Goal: Transaction & Acquisition: Purchase product/service

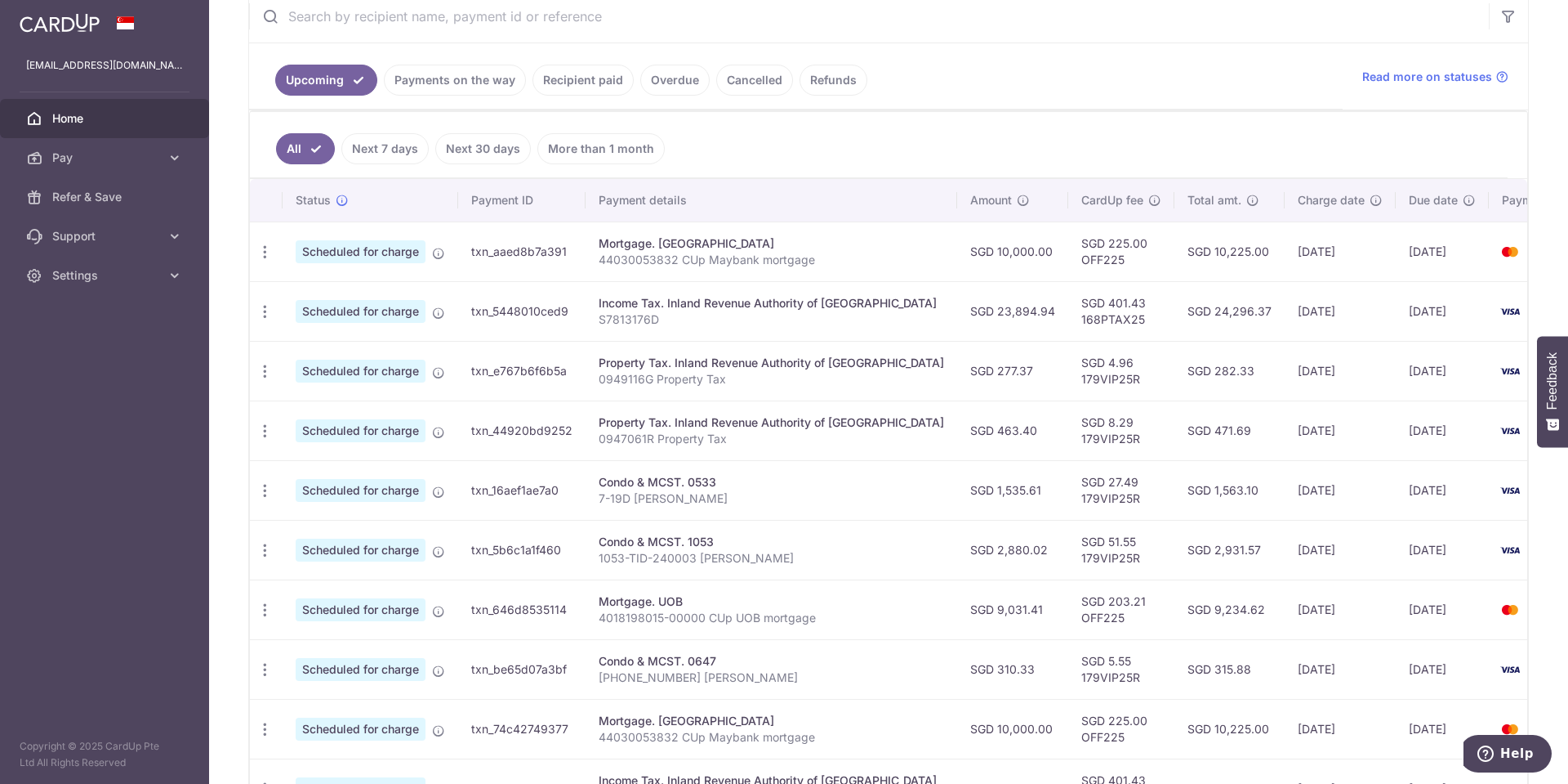
scroll to position [326, 0]
click at [264, 552] on icon "button" at bounding box center [265, 549] width 17 height 17
click at [351, 594] on span "Update payment" at bounding box center [352, 594] width 111 height 19
radio input "true"
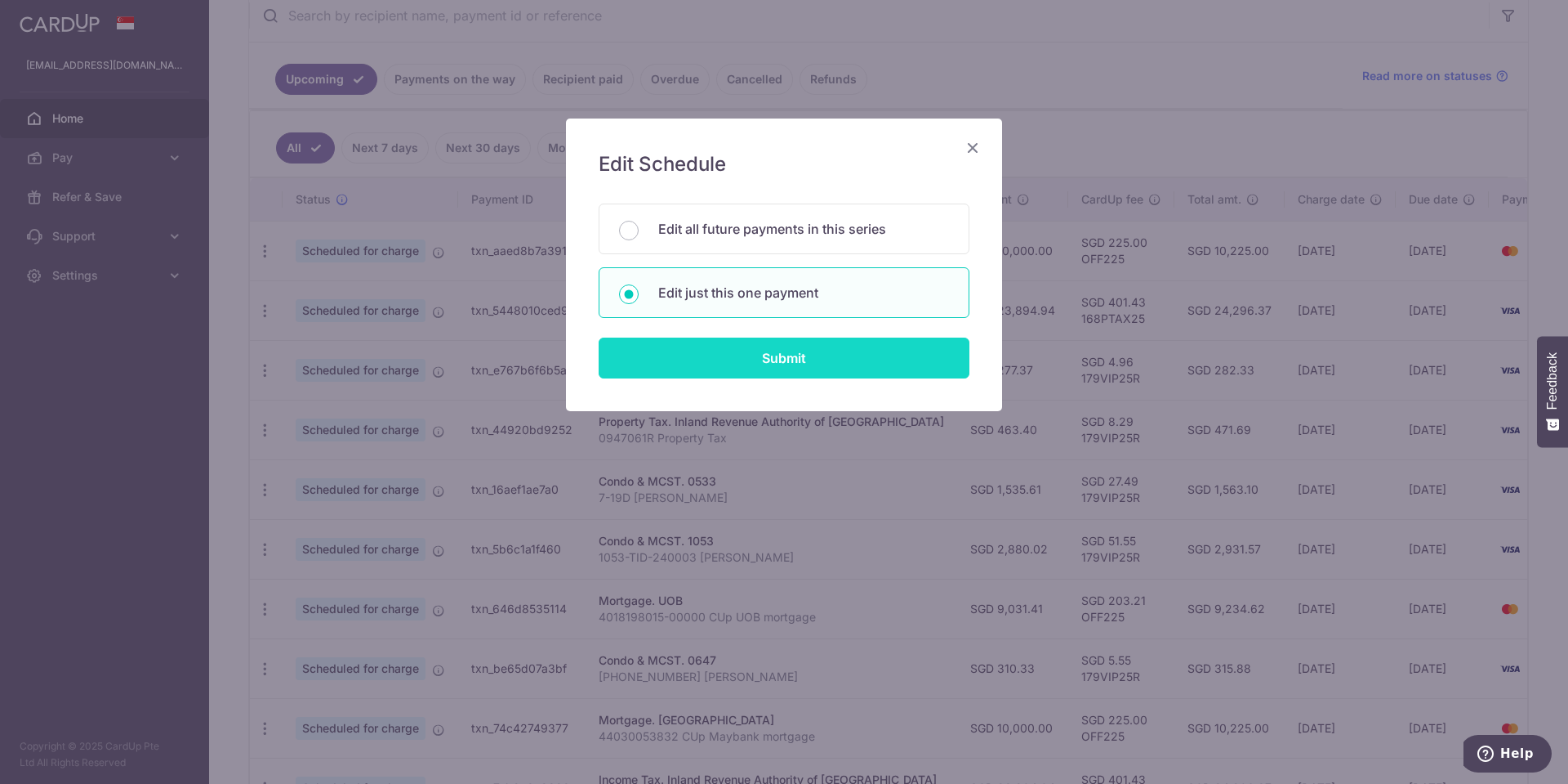
click at [773, 358] on input "Submit" at bounding box center [784, 358] width 371 height 41
radio input "true"
type input "2,880.02"
type input "29/10/2025"
type input "1053-TID-240003 Chang Yi Chian"
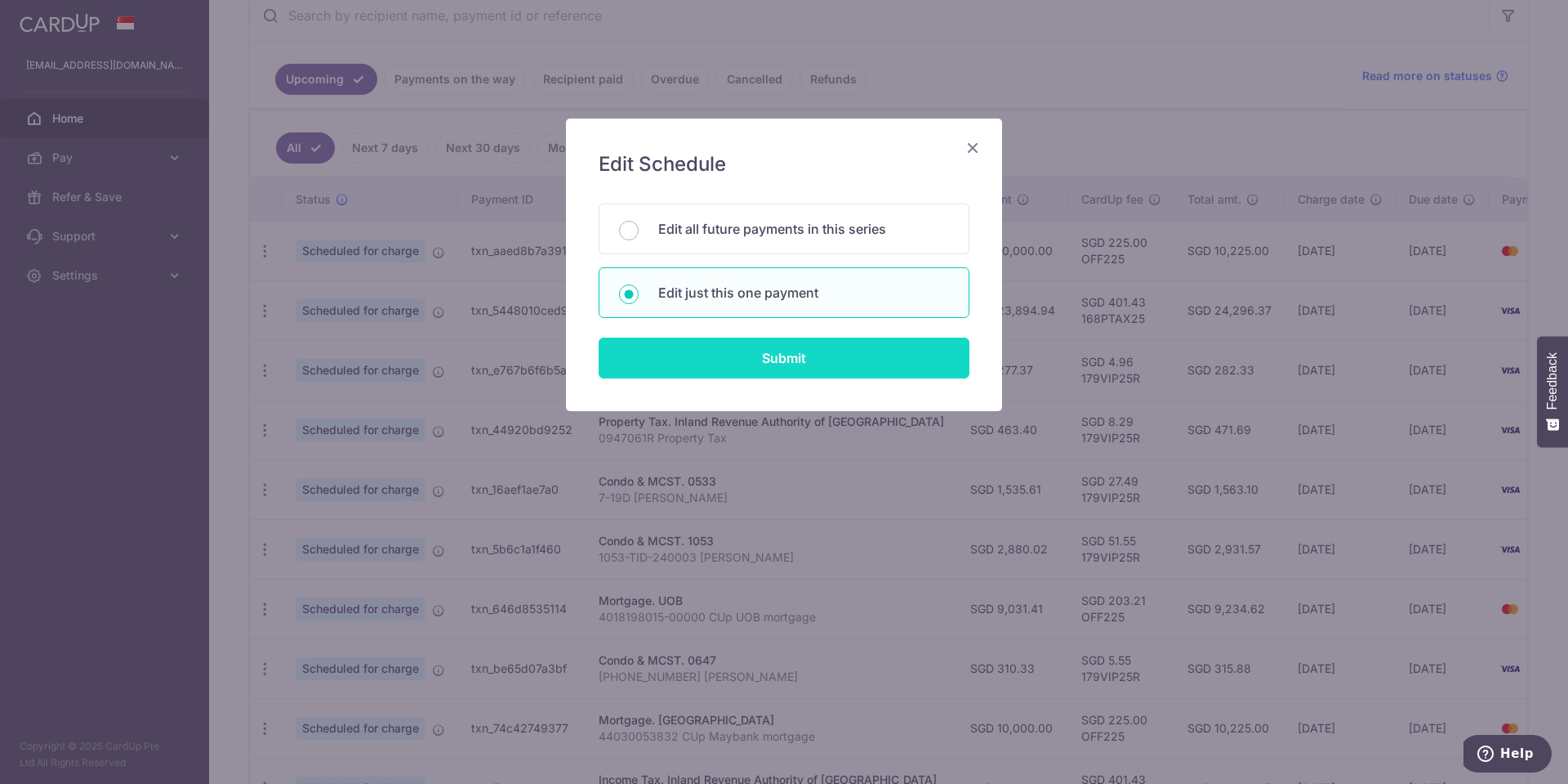
type input "179VIP25R"
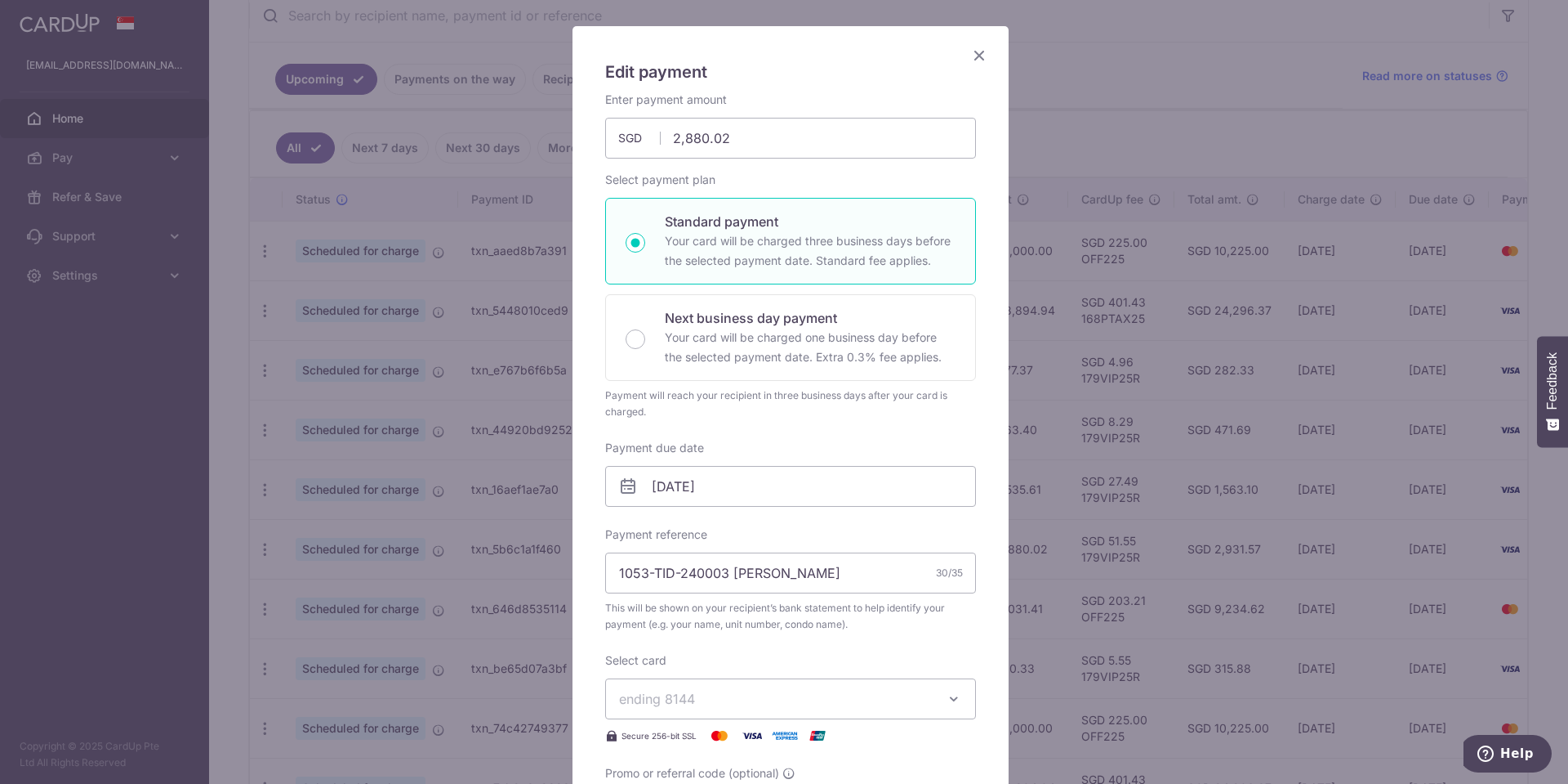
scroll to position [164, 0]
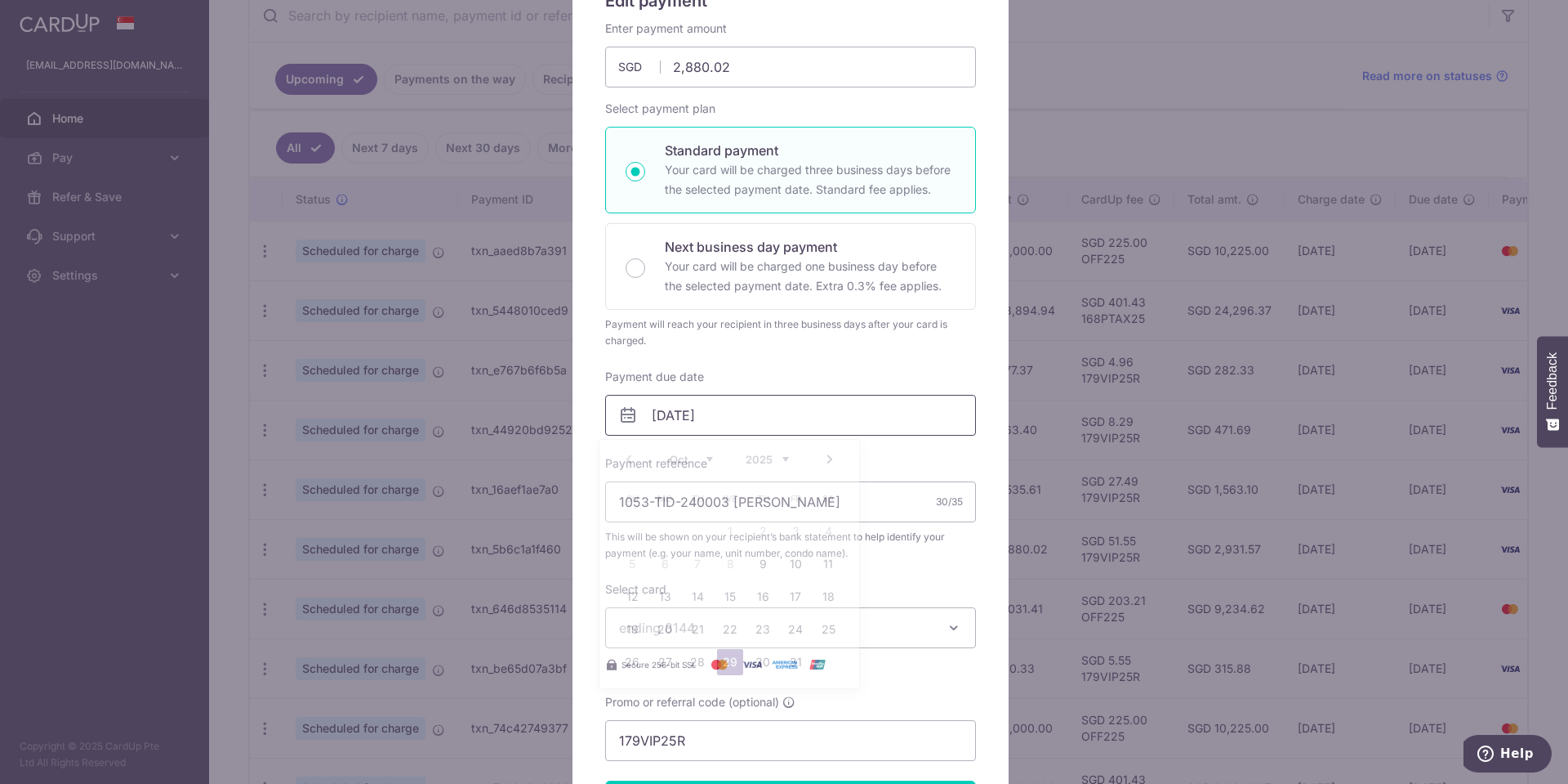
click at [745, 411] on input "29/10/2025" at bounding box center [791, 414] width 371 height 41
click at [761, 662] on link "30" at bounding box center [762, 661] width 26 height 26
type input "30/10/2025"
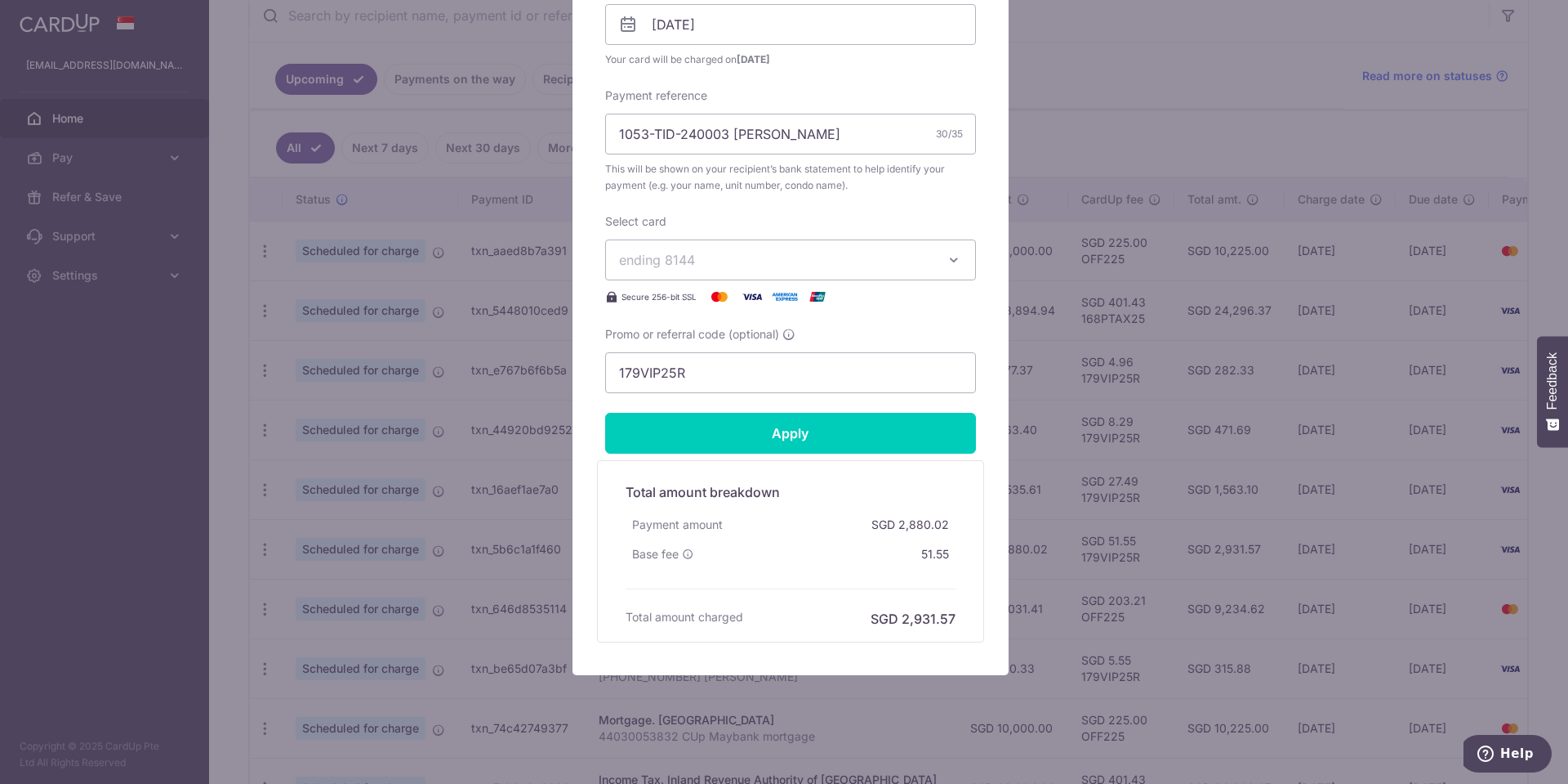
scroll to position [564, 0]
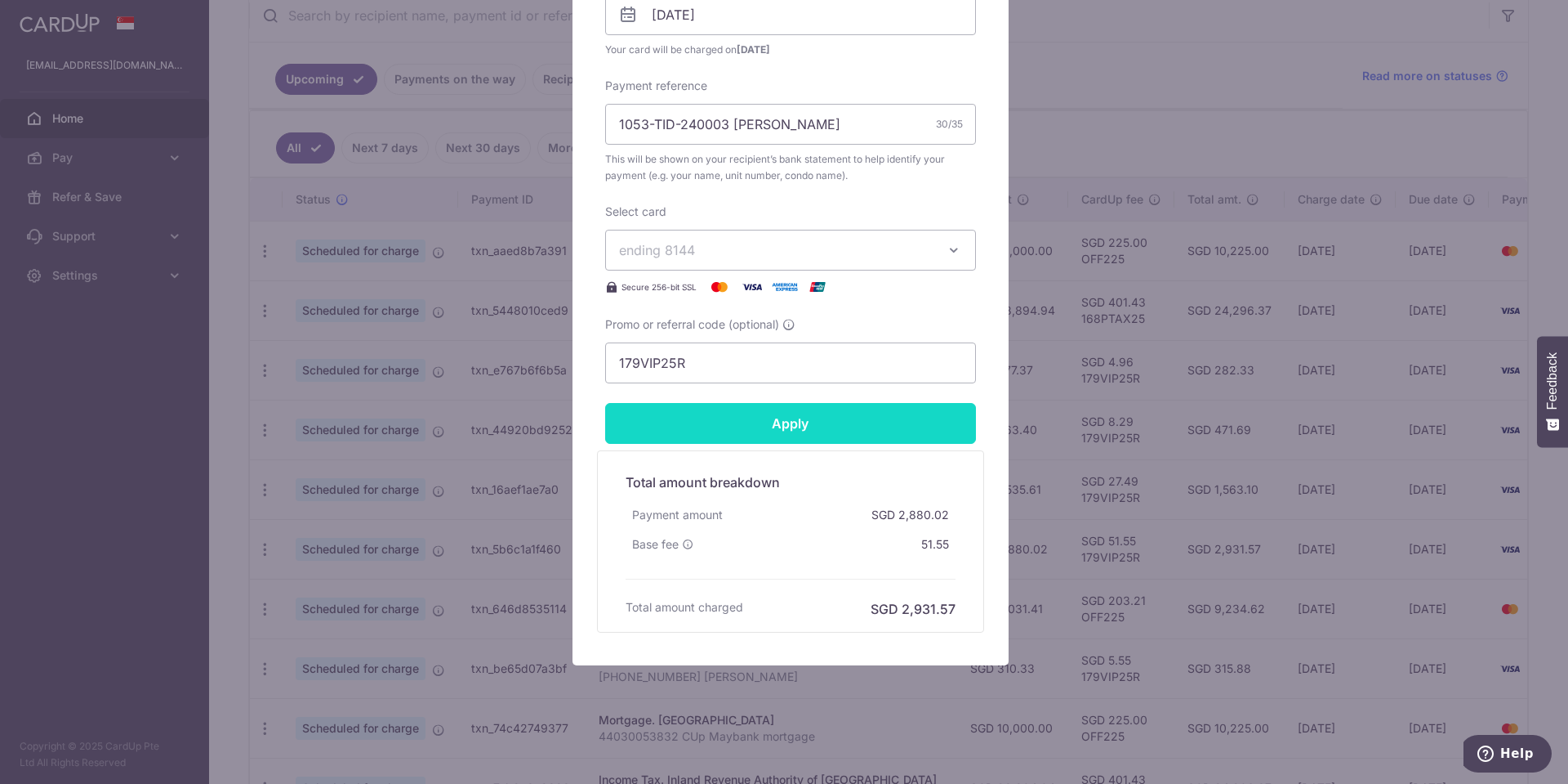
click at [771, 415] on input "Apply" at bounding box center [791, 423] width 371 height 41
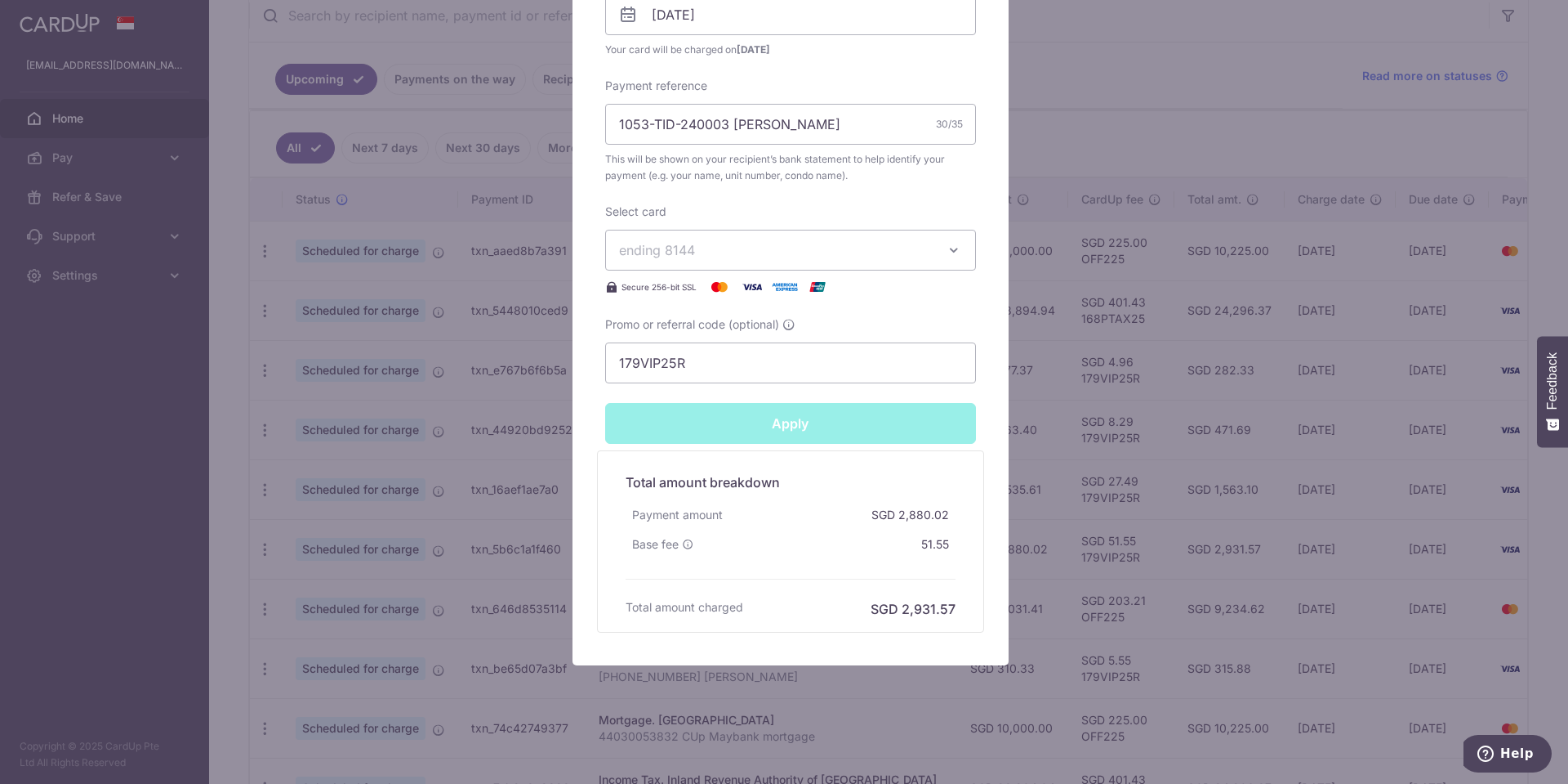
type input "Successfully Applied"
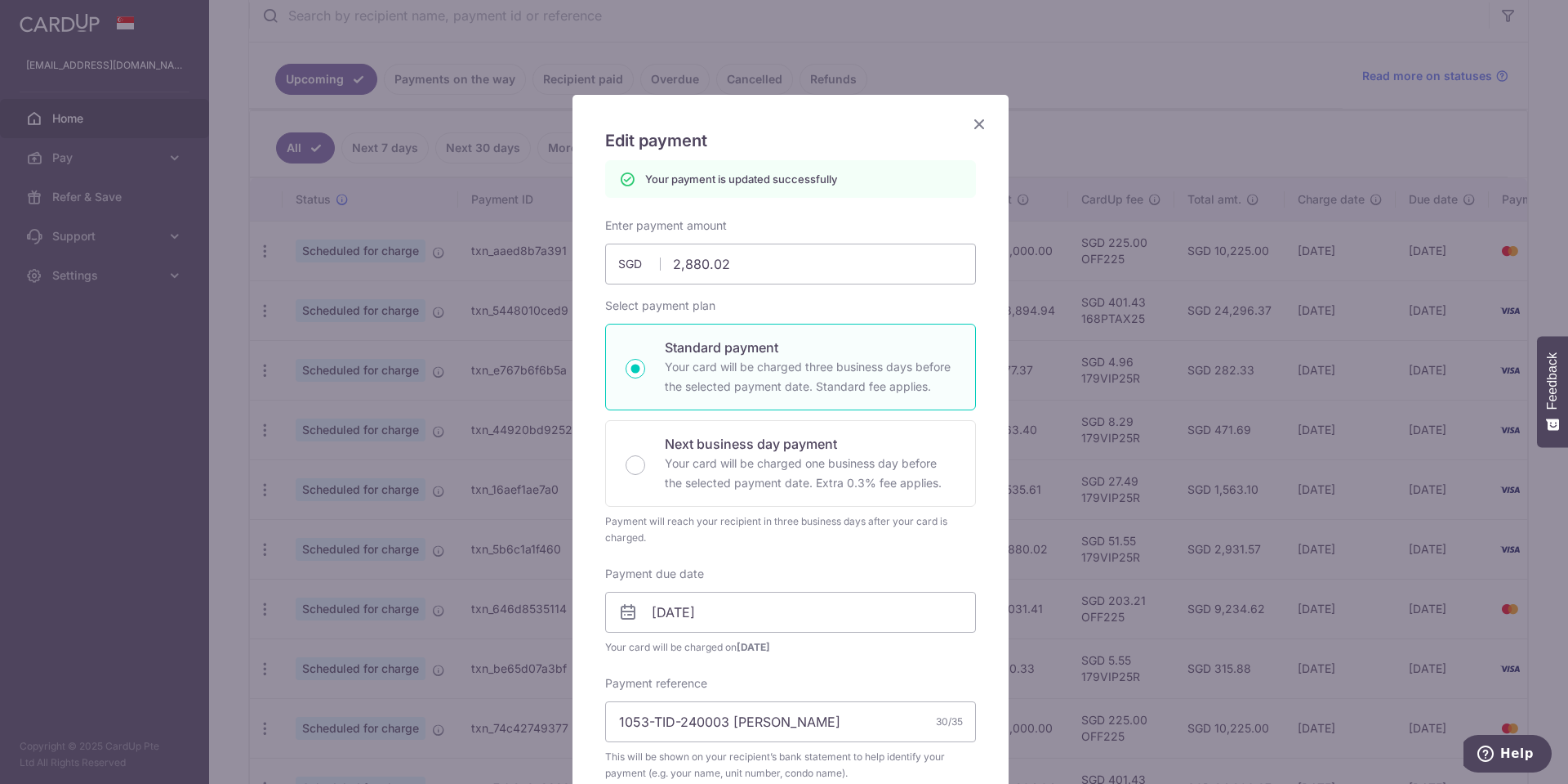
scroll to position [0, 0]
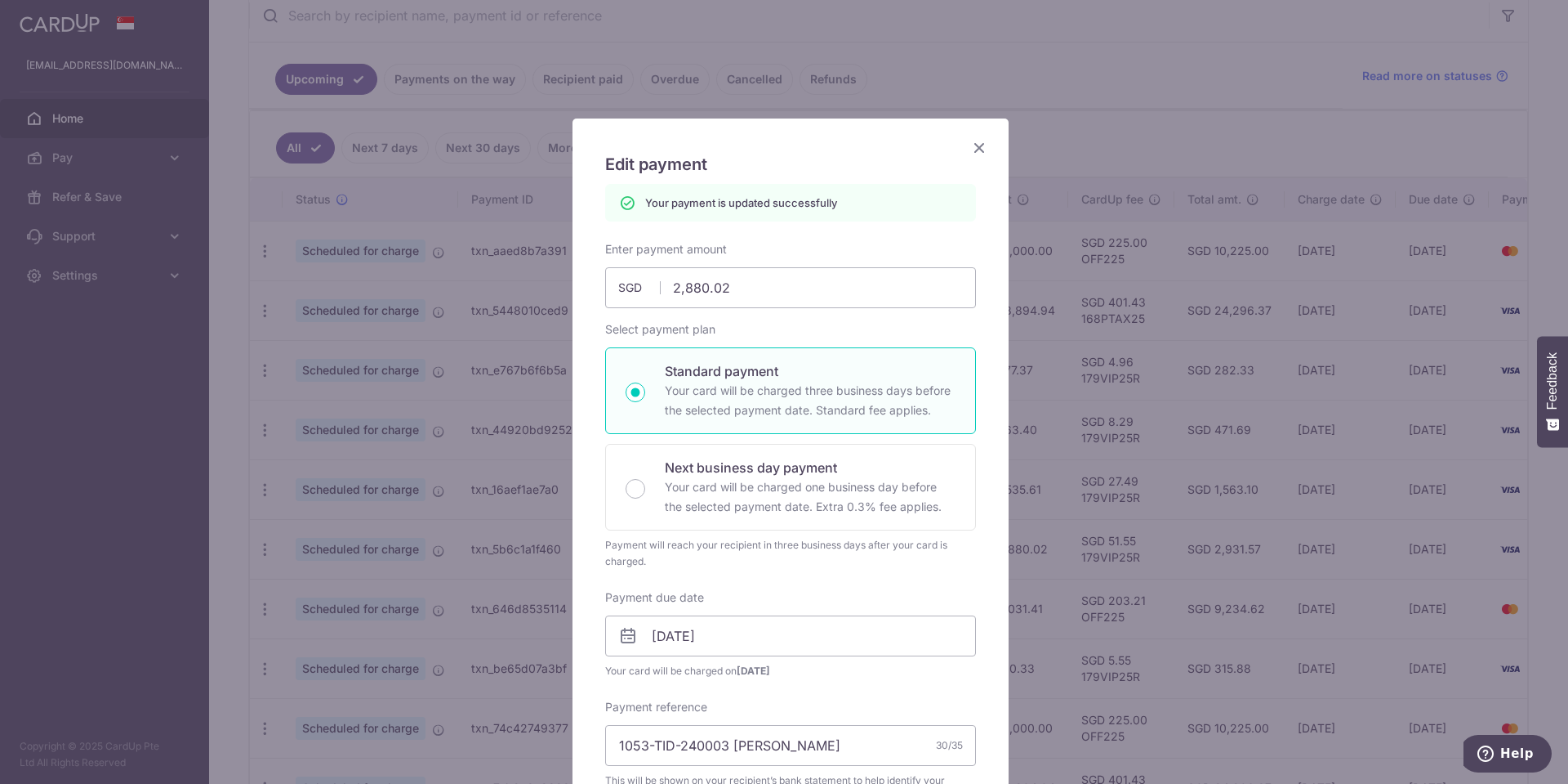
click at [976, 145] on icon "Close" at bounding box center [979, 146] width 19 height 20
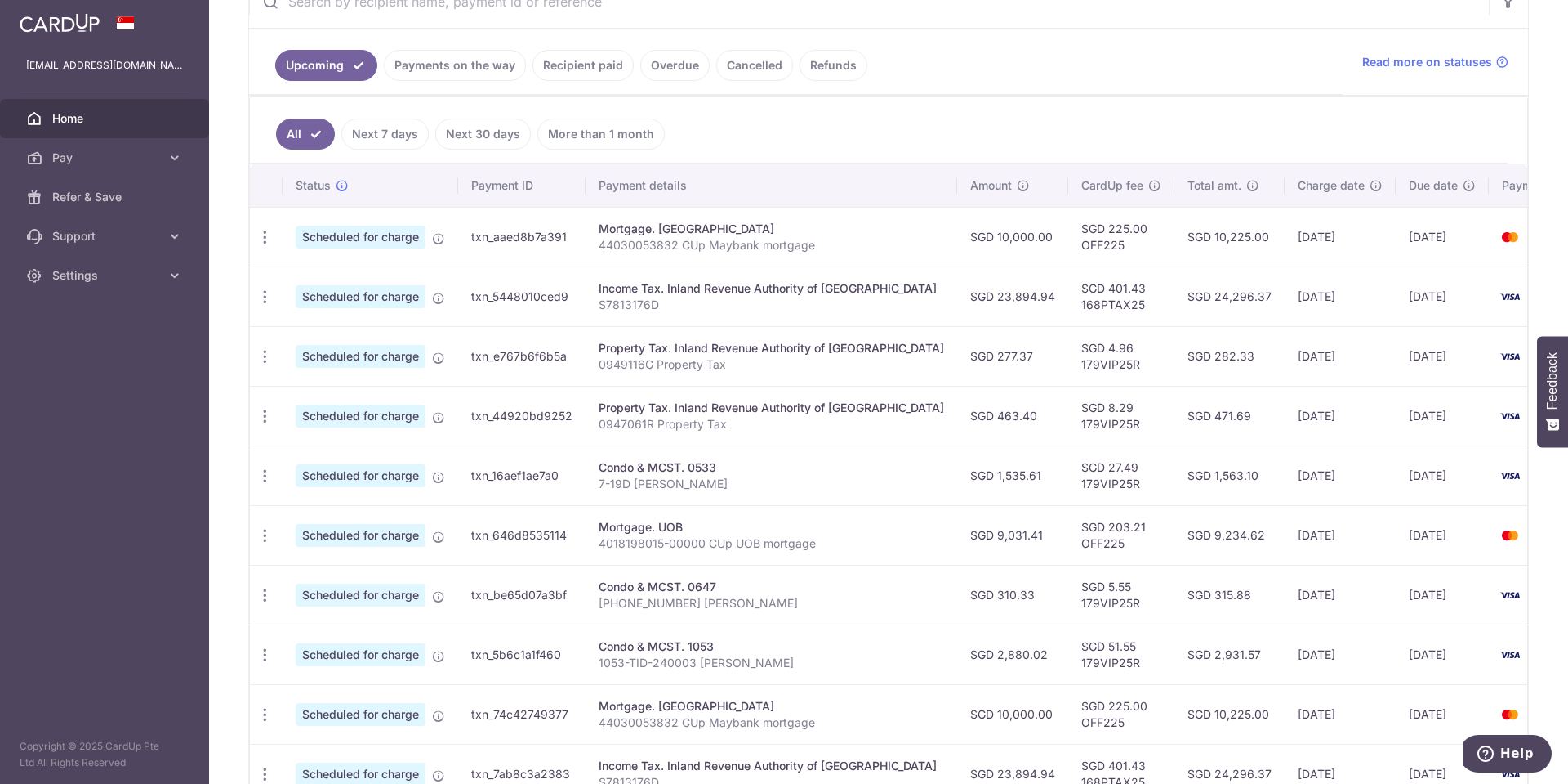
scroll to position [422, 0]
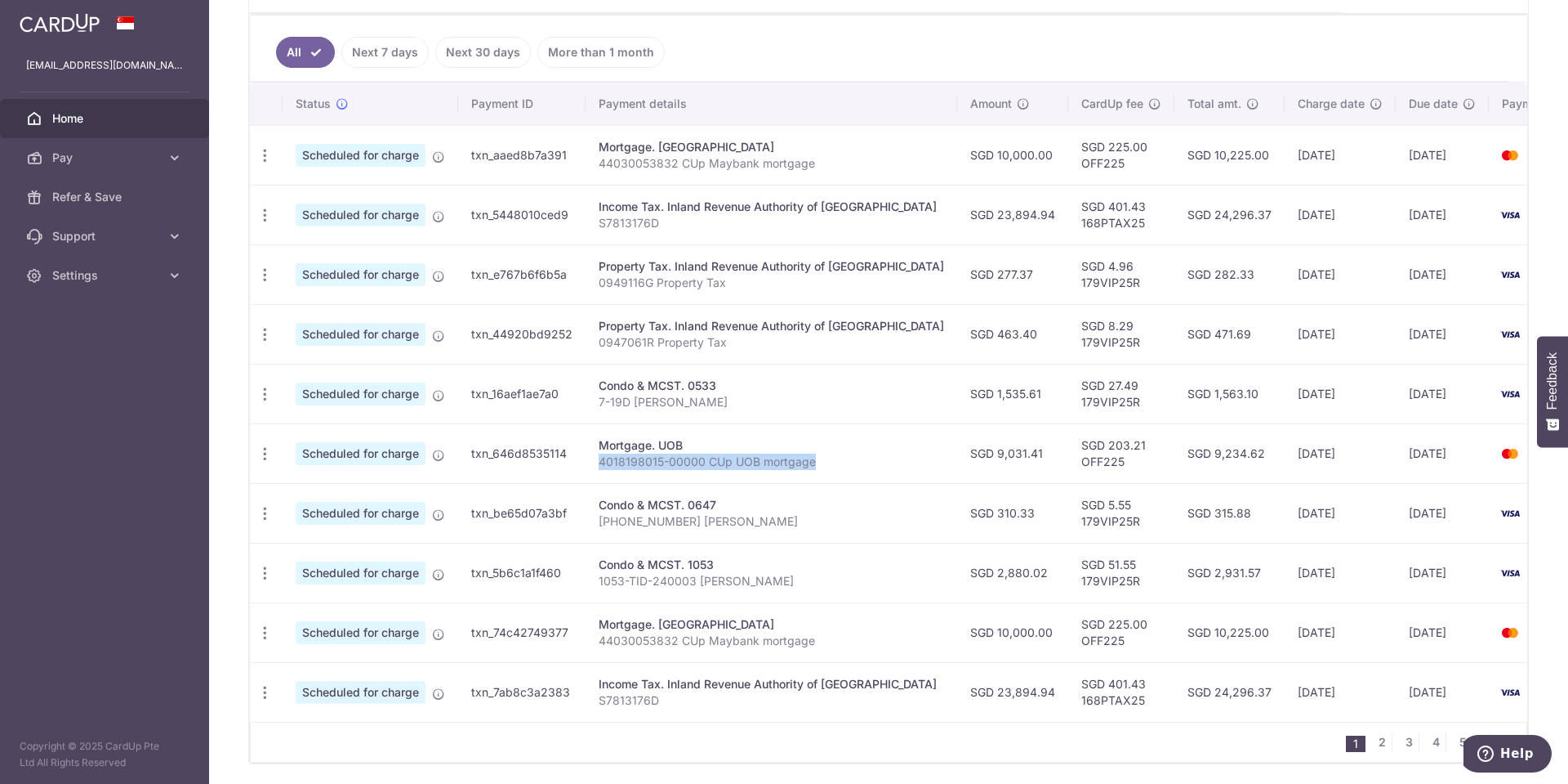
drag, startPoint x: 627, startPoint y: 463, endPoint x: 842, endPoint y: 458, distance: 215.1
click at [842, 458] on p "4018198015-00000 CUp UOB mortgage" at bounding box center [771, 461] width 345 height 16
copy p "4018198015-00000 CUp UOB mortgage"
click at [957, 464] on td "SGD 9,031.41" at bounding box center [1012, 453] width 111 height 59
drag, startPoint x: 939, startPoint y: 454, endPoint x: 996, endPoint y: 454, distance: 57.0
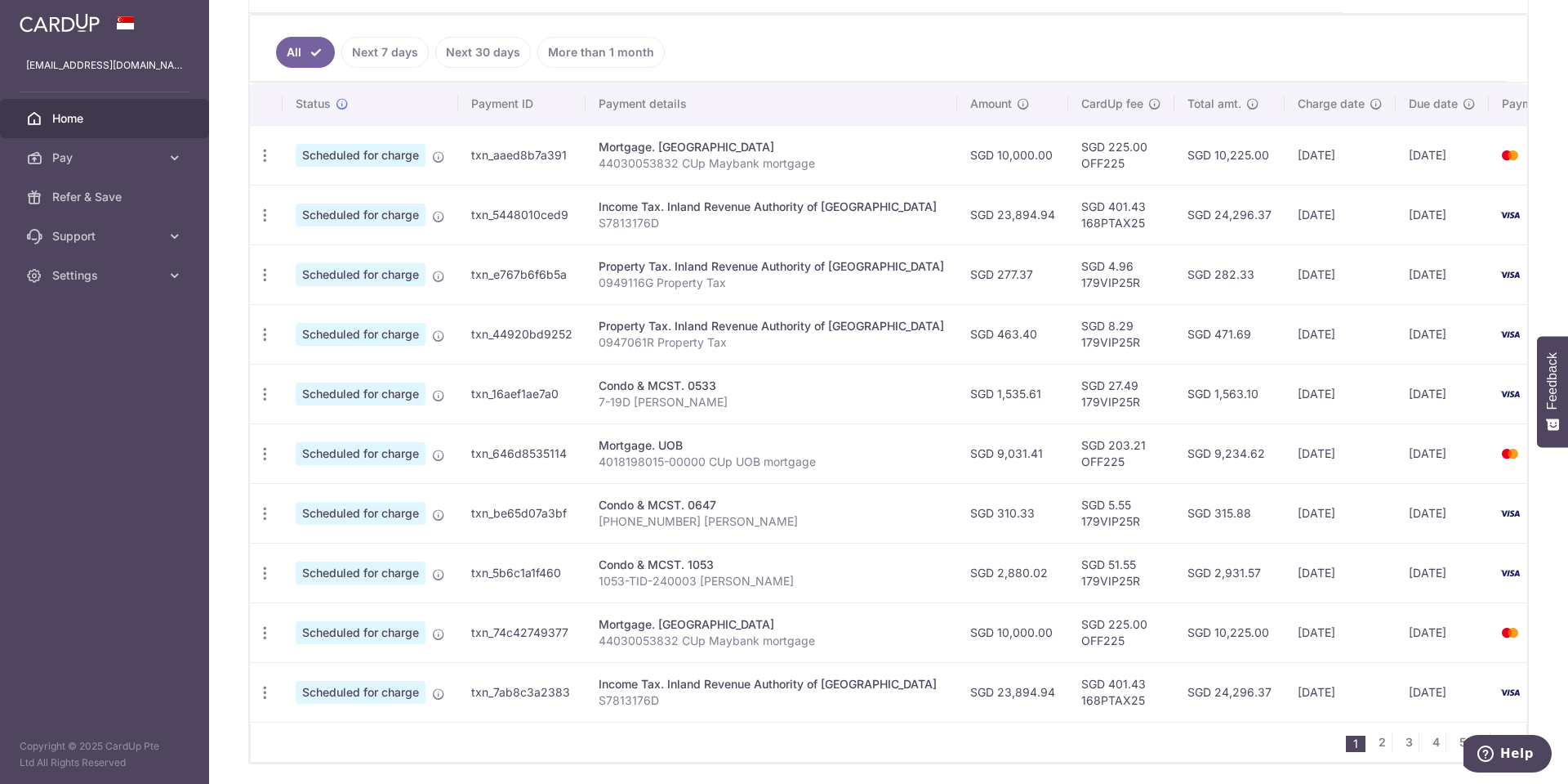
click at [996, 454] on td "SGD 9,031.41" at bounding box center [1012, 453] width 111 height 59
copy td "9,031.41"
drag, startPoint x: 1019, startPoint y: 465, endPoint x: 1080, endPoint y: 464, distance: 61.0
click at [1080, 464] on td "SGD 203.21 OFF225" at bounding box center [1121, 453] width 106 height 59
copy td "OFF225"
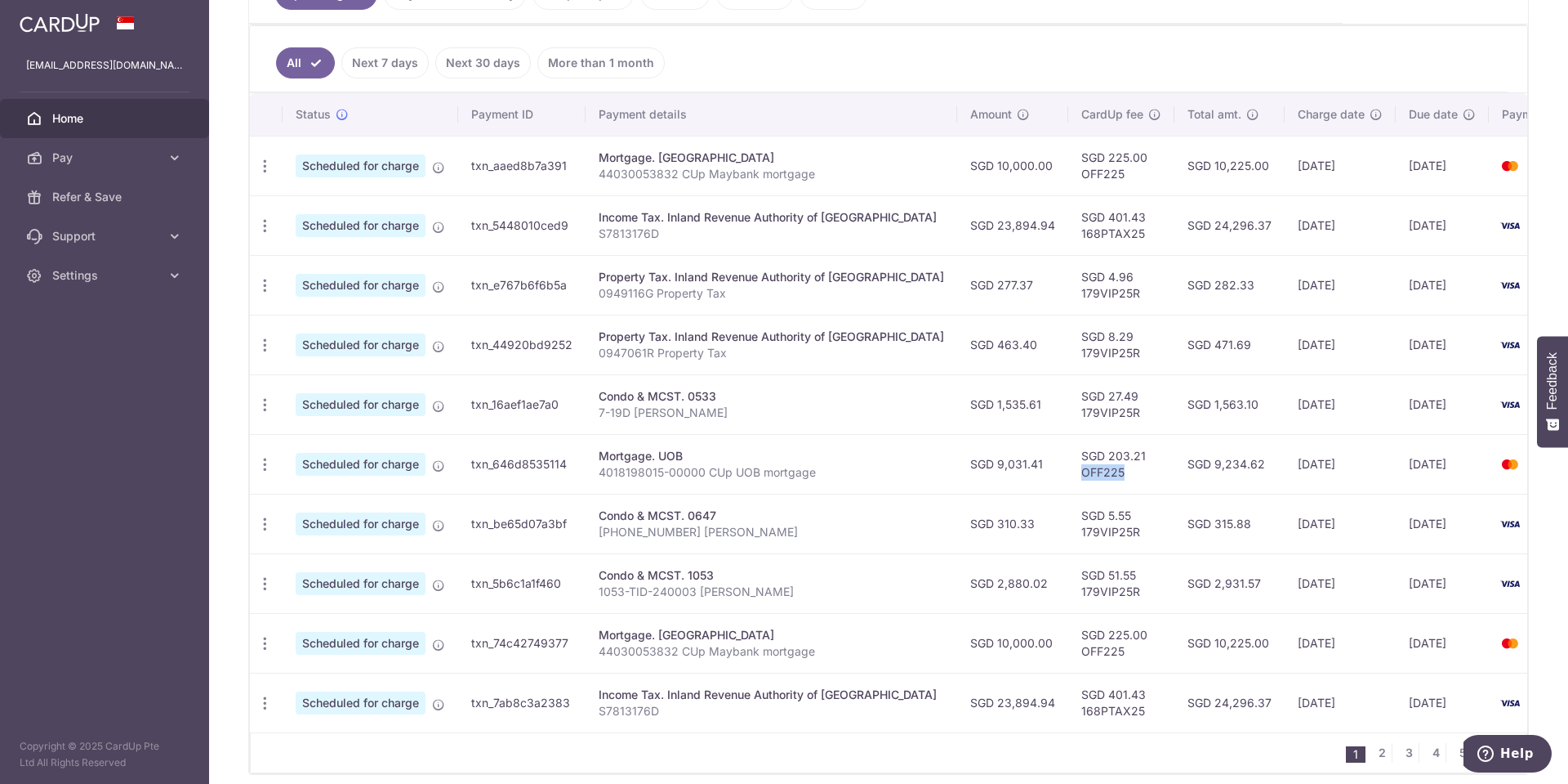
scroll to position [405, 0]
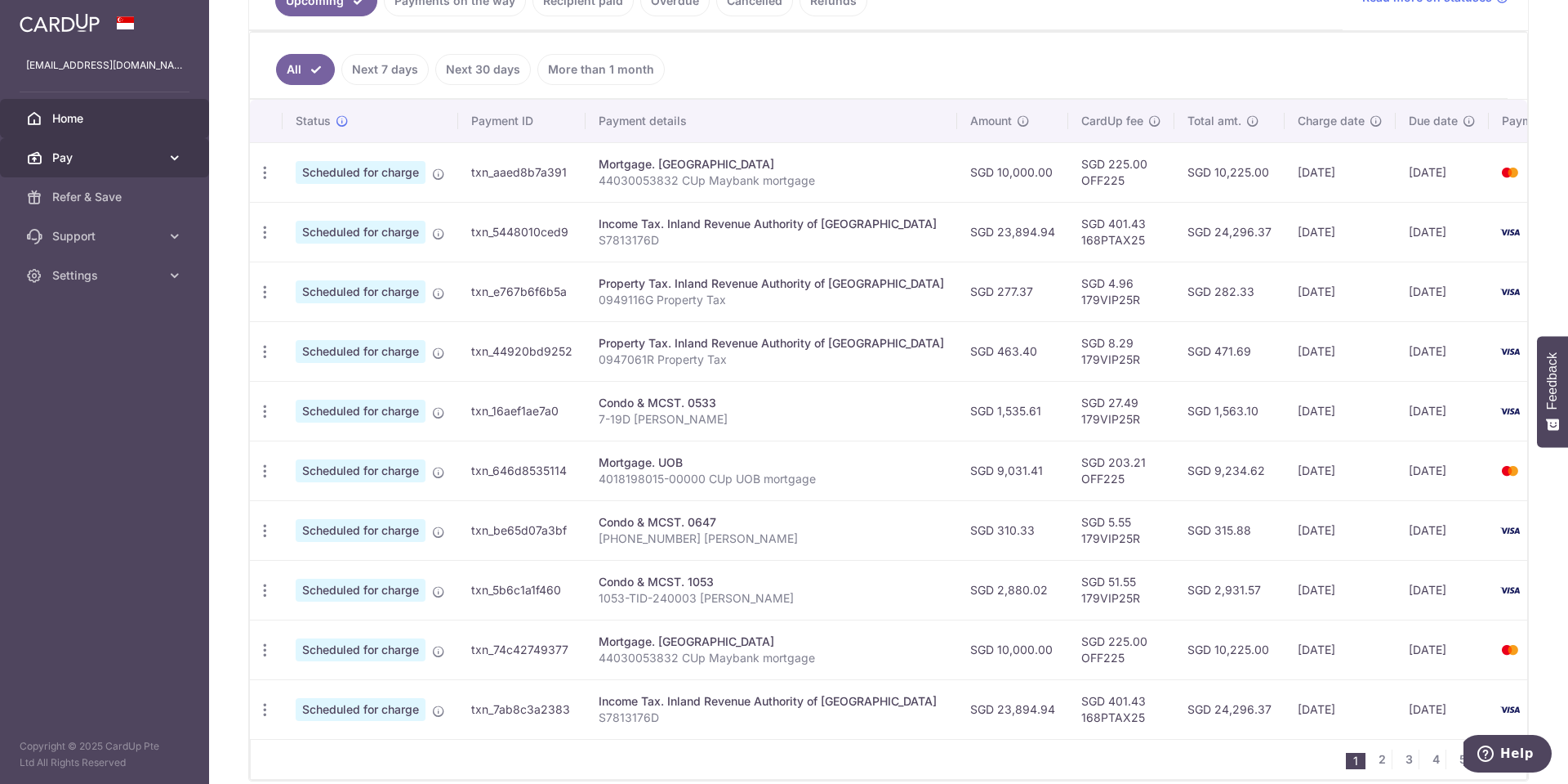
click at [120, 155] on span "Pay" at bounding box center [106, 157] width 108 height 16
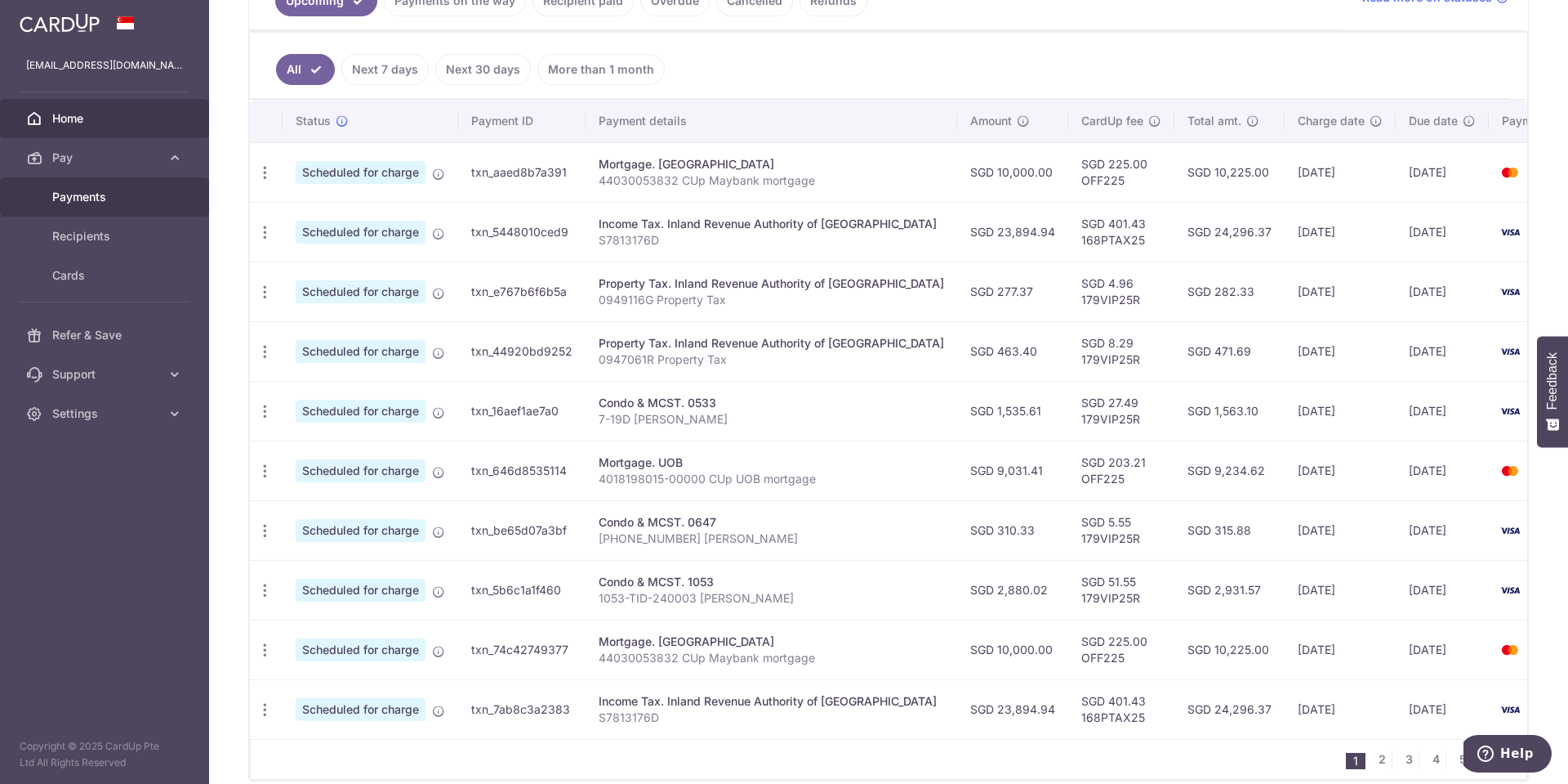
click at [108, 190] on span "Payments" at bounding box center [106, 196] width 108 height 16
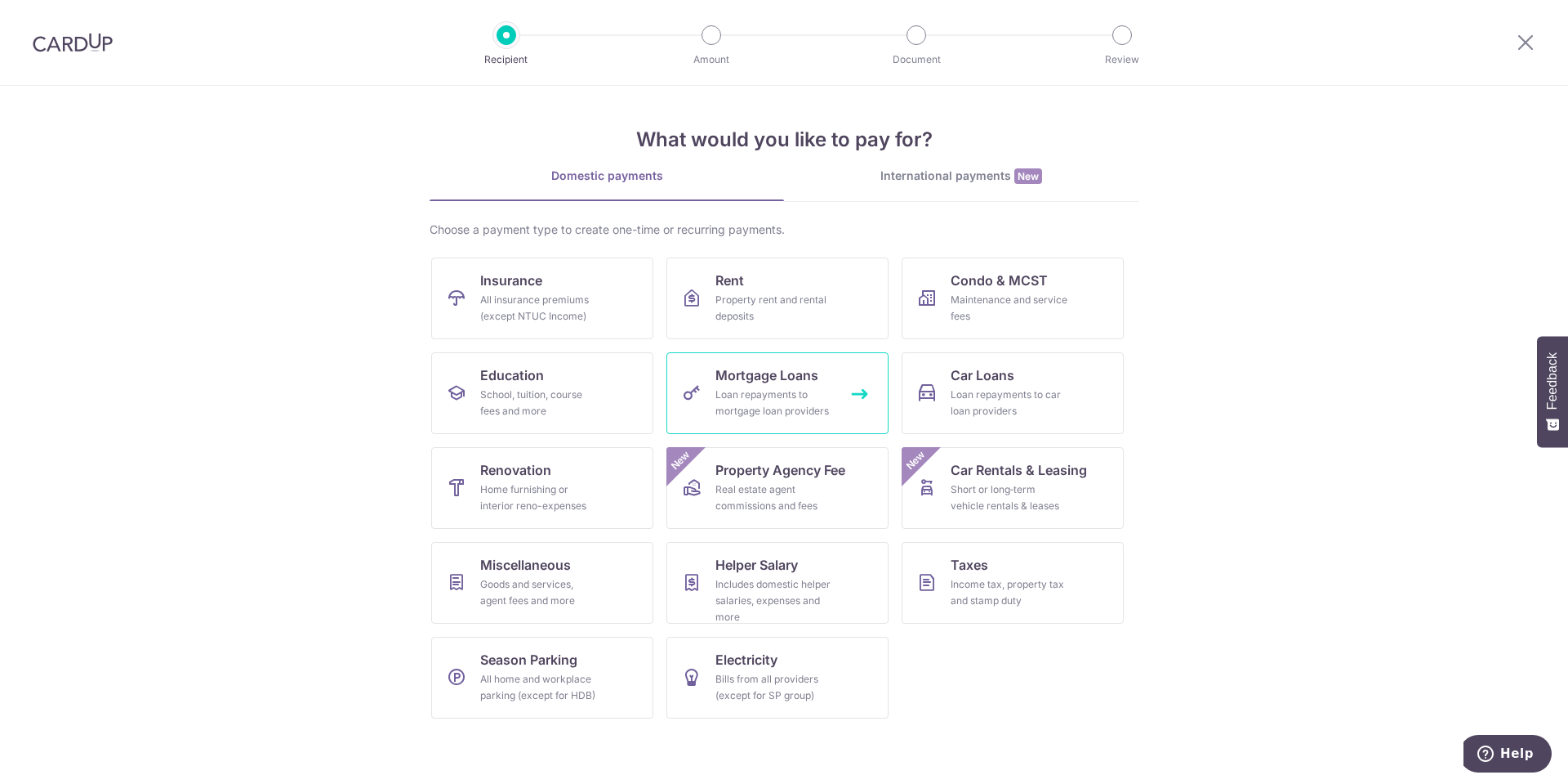
click at [705, 387] on link "Mortgage Loans Loan repayments to mortgage loan providers" at bounding box center [778, 392] width 222 height 81
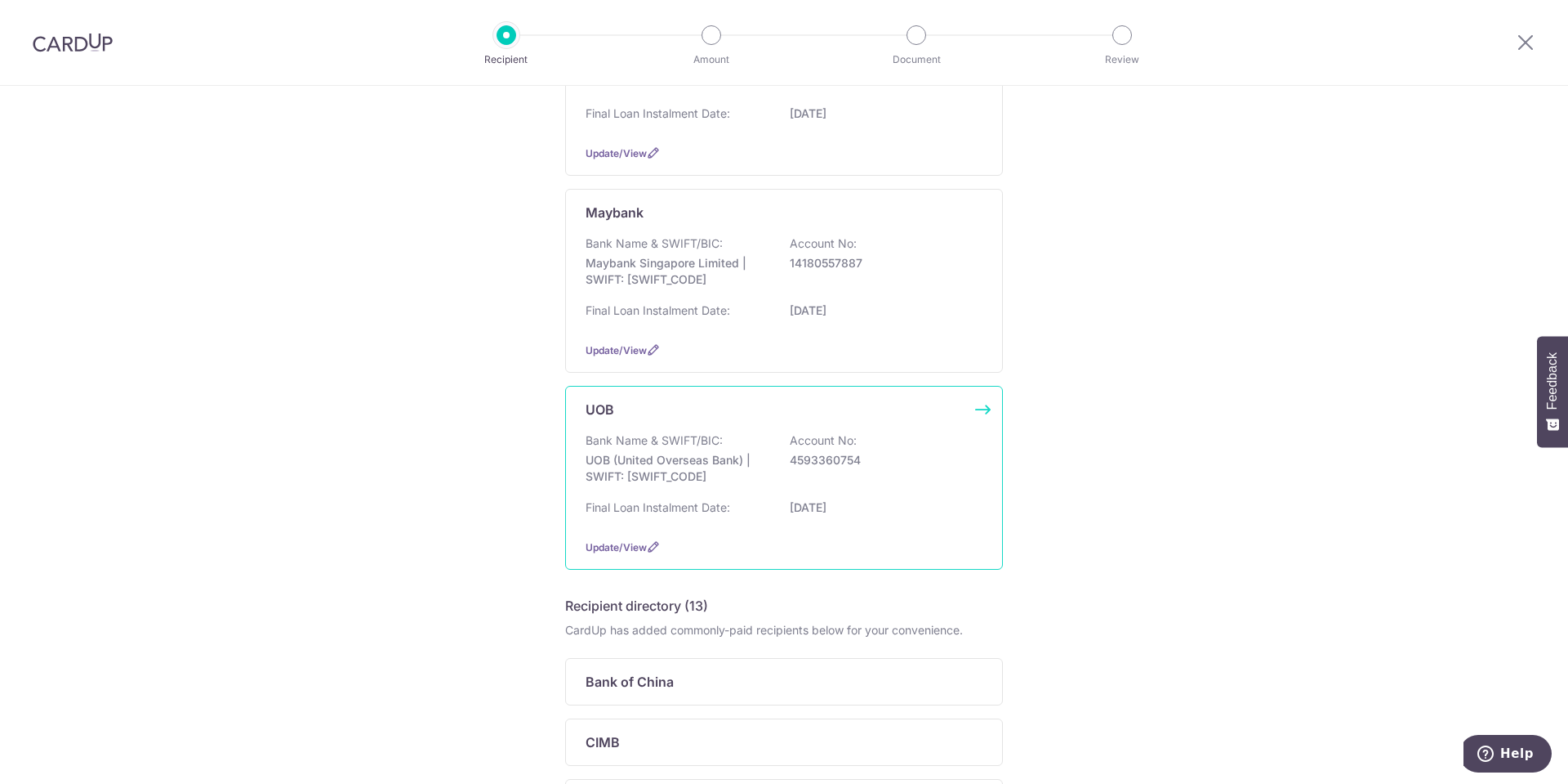
scroll to position [490, 0]
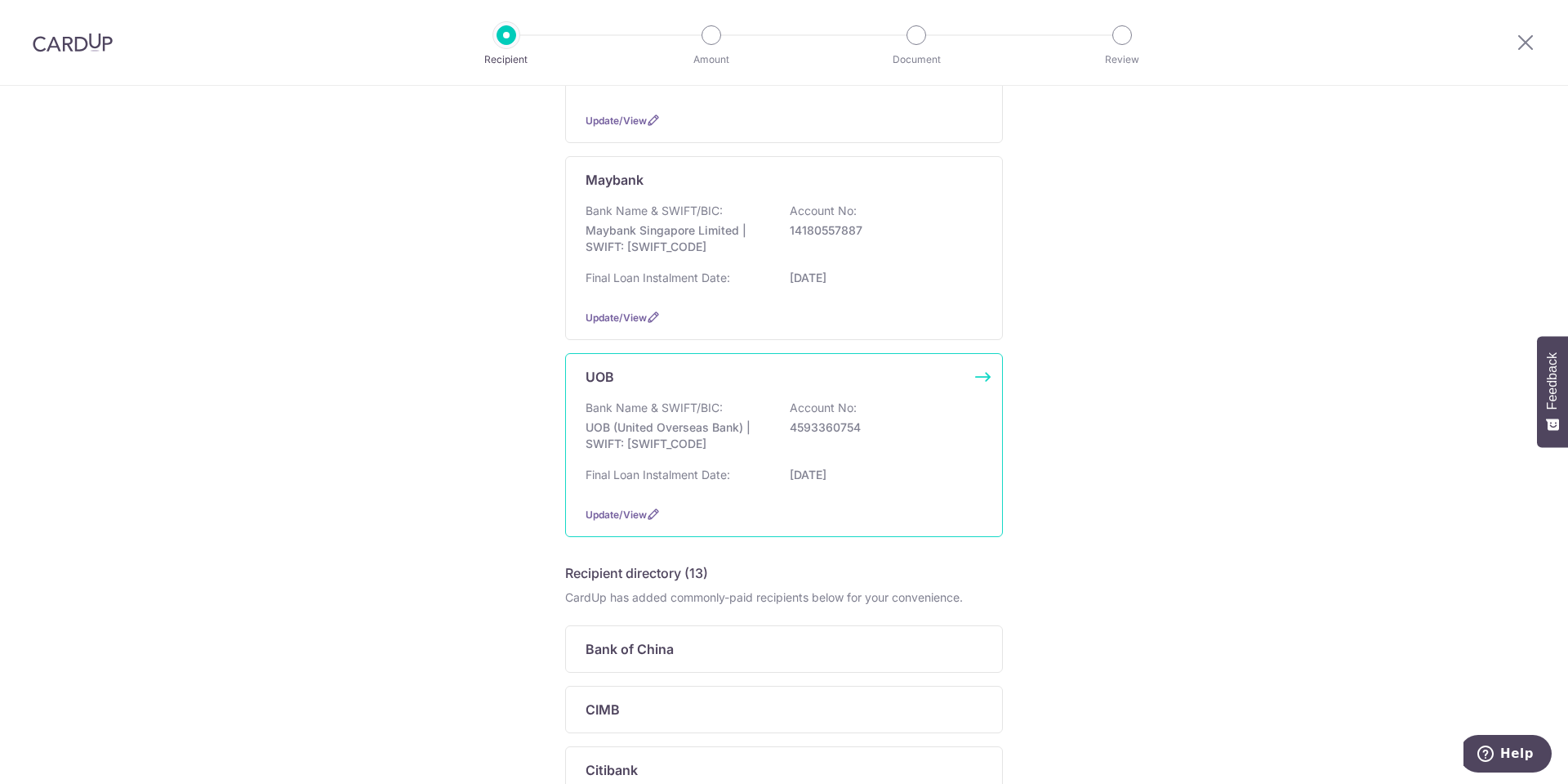
click at [717, 444] on p "UOB (United Overseas Bank) | SWIFT: UOVBSGSGXXX" at bounding box center [676, 436] width 183 height 33
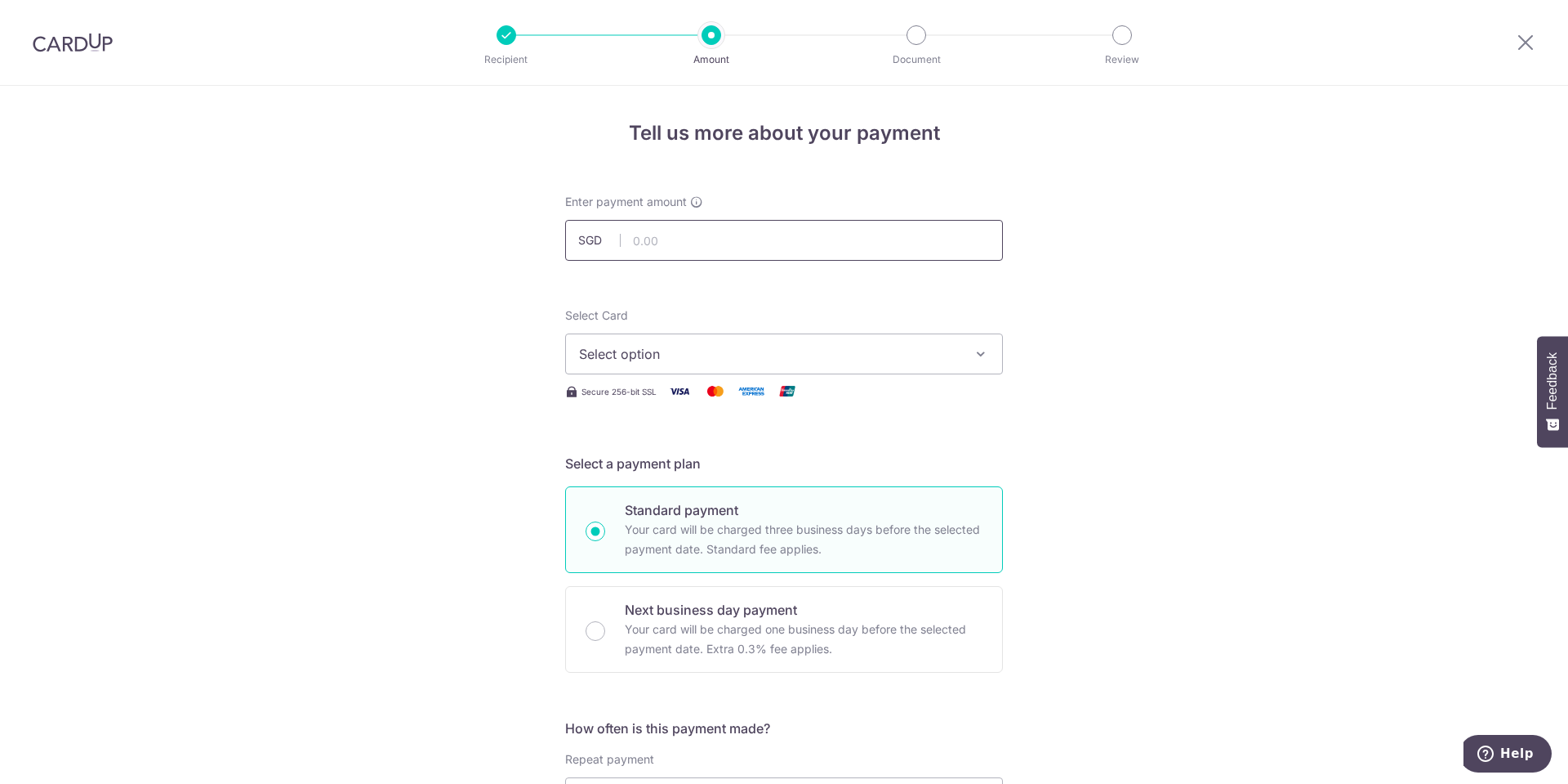
click at [646, 235] on input "text" at bounding box center [784, 240] width 438 height 41
click at [729, 238] on input "text" at bounding box center [784, 240] width 438 height 41
paste input "9,031.41"
type input "9,031.41"
click at [702, 347] on span "Select option" at bounding box center [769, 353] width 381 height 19
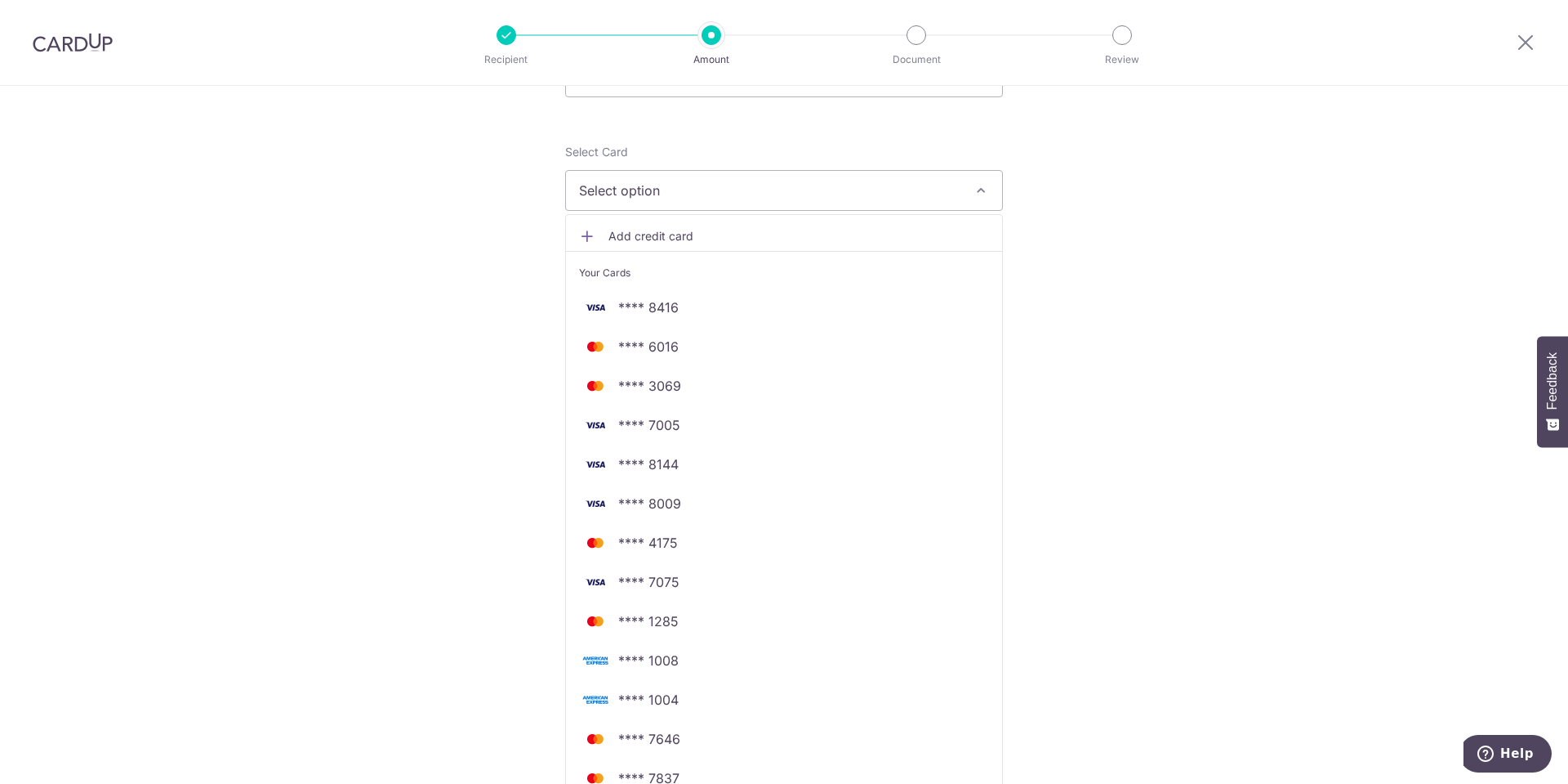
scroll to position [326, 0]
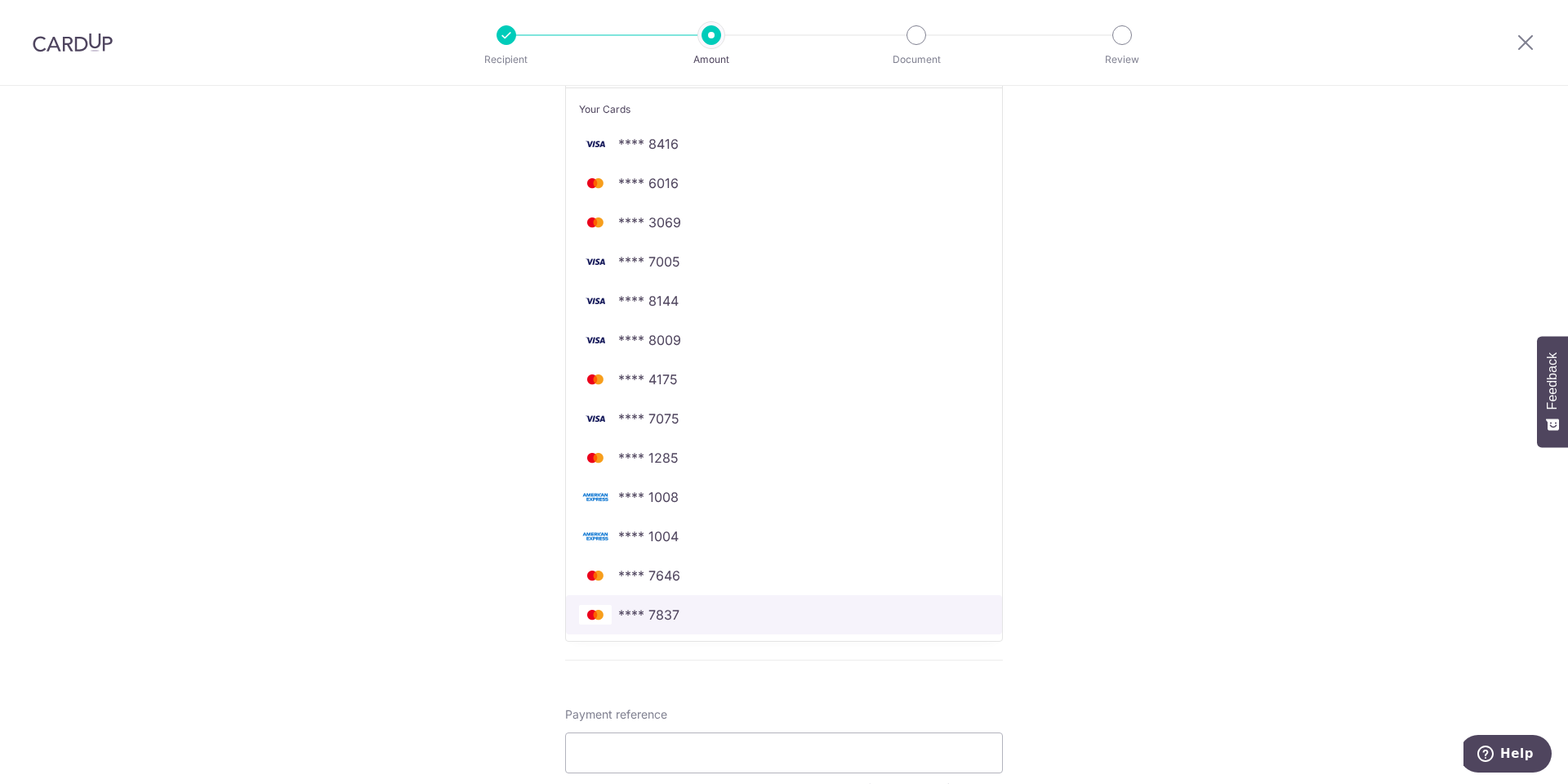
click at [678, 622] on span "**** 7837" at bounding box center [784, 615] width 410 height 19
type input "01/09/2043"
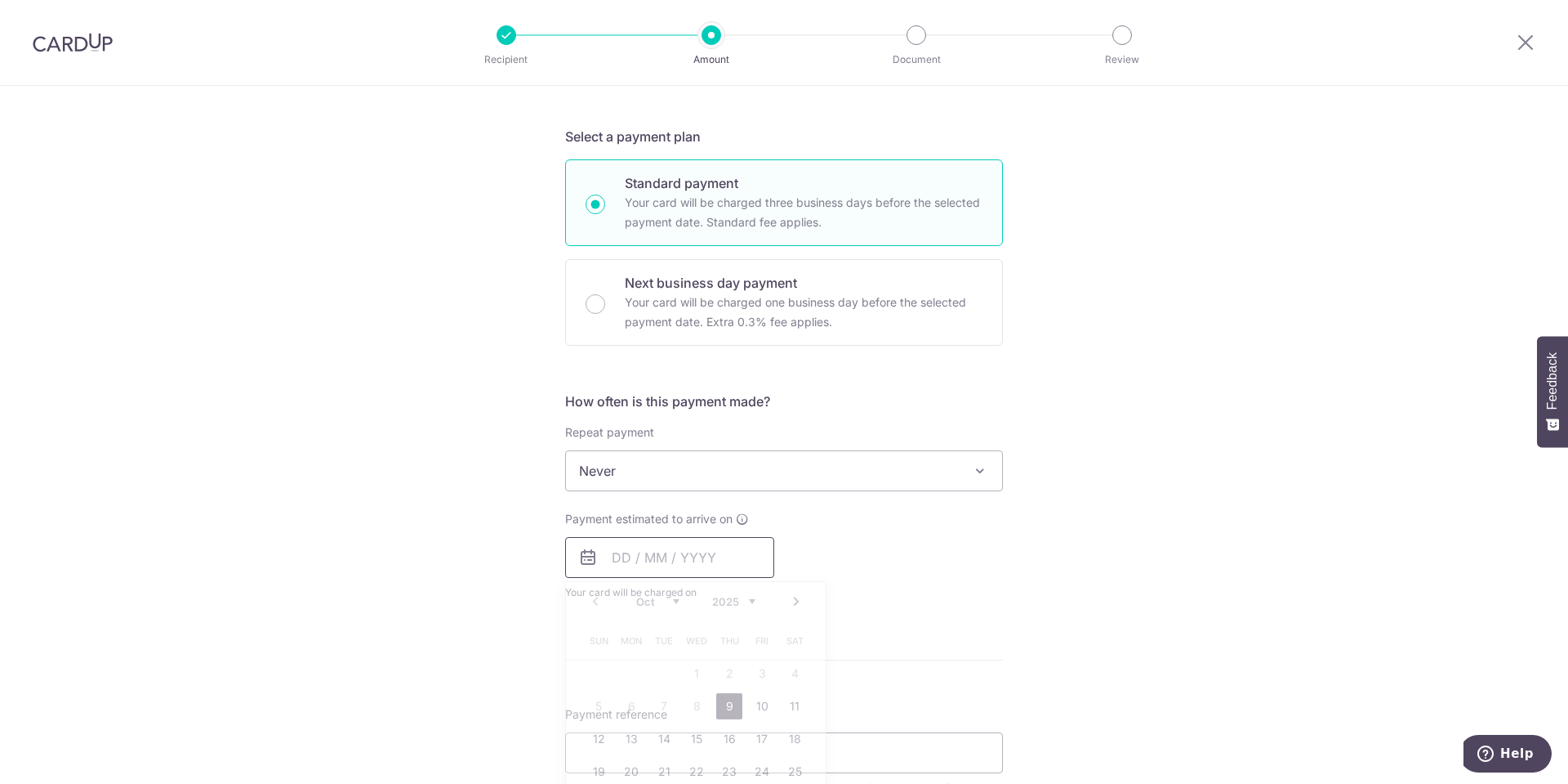
click at [683, 567] on input "text" at bounding box center [670, 557] width 210 height 41
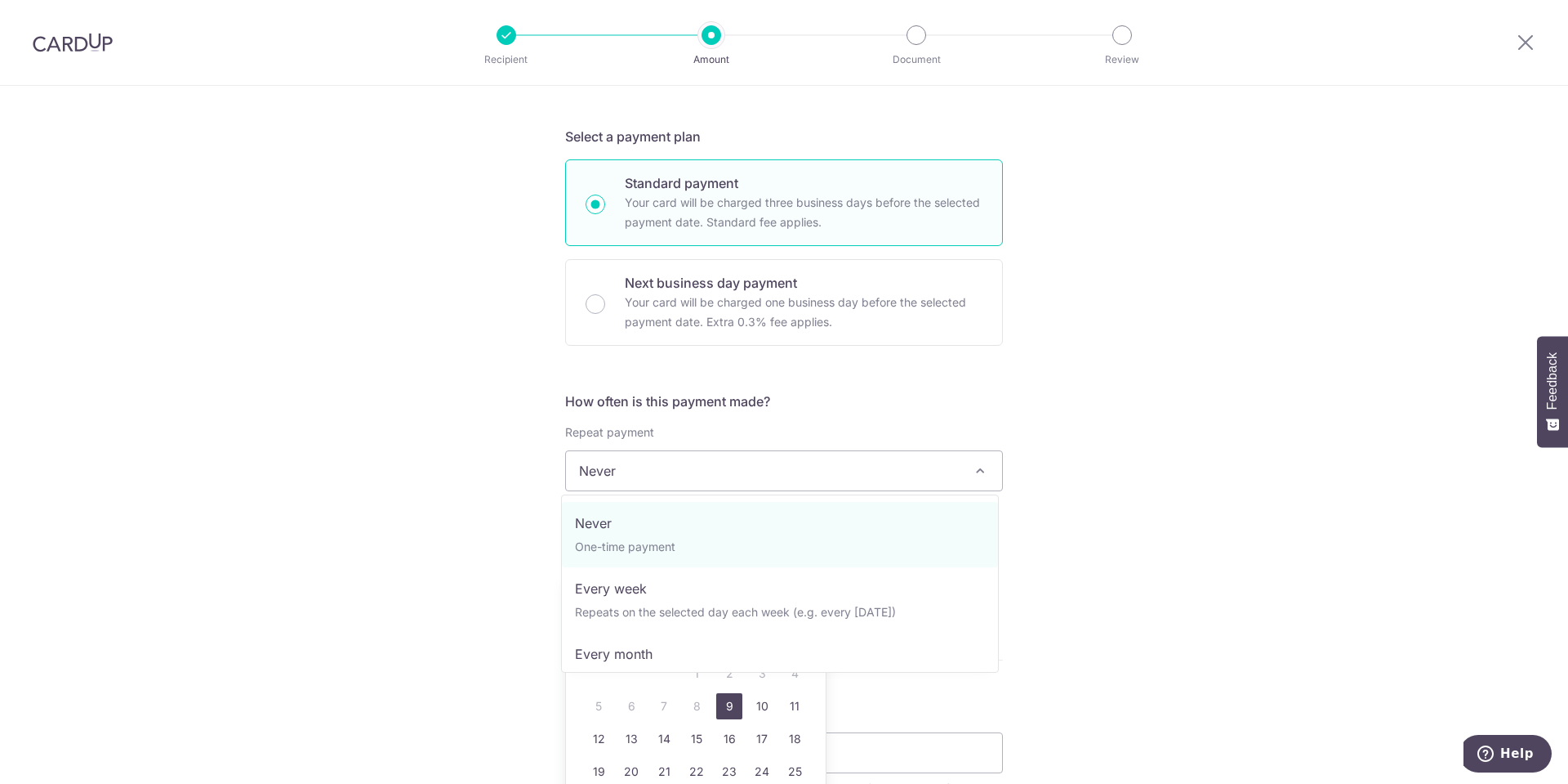
click at [728, 482] on span "Never" at bounding box center [784, 470] width 436 height 39
select select "3"
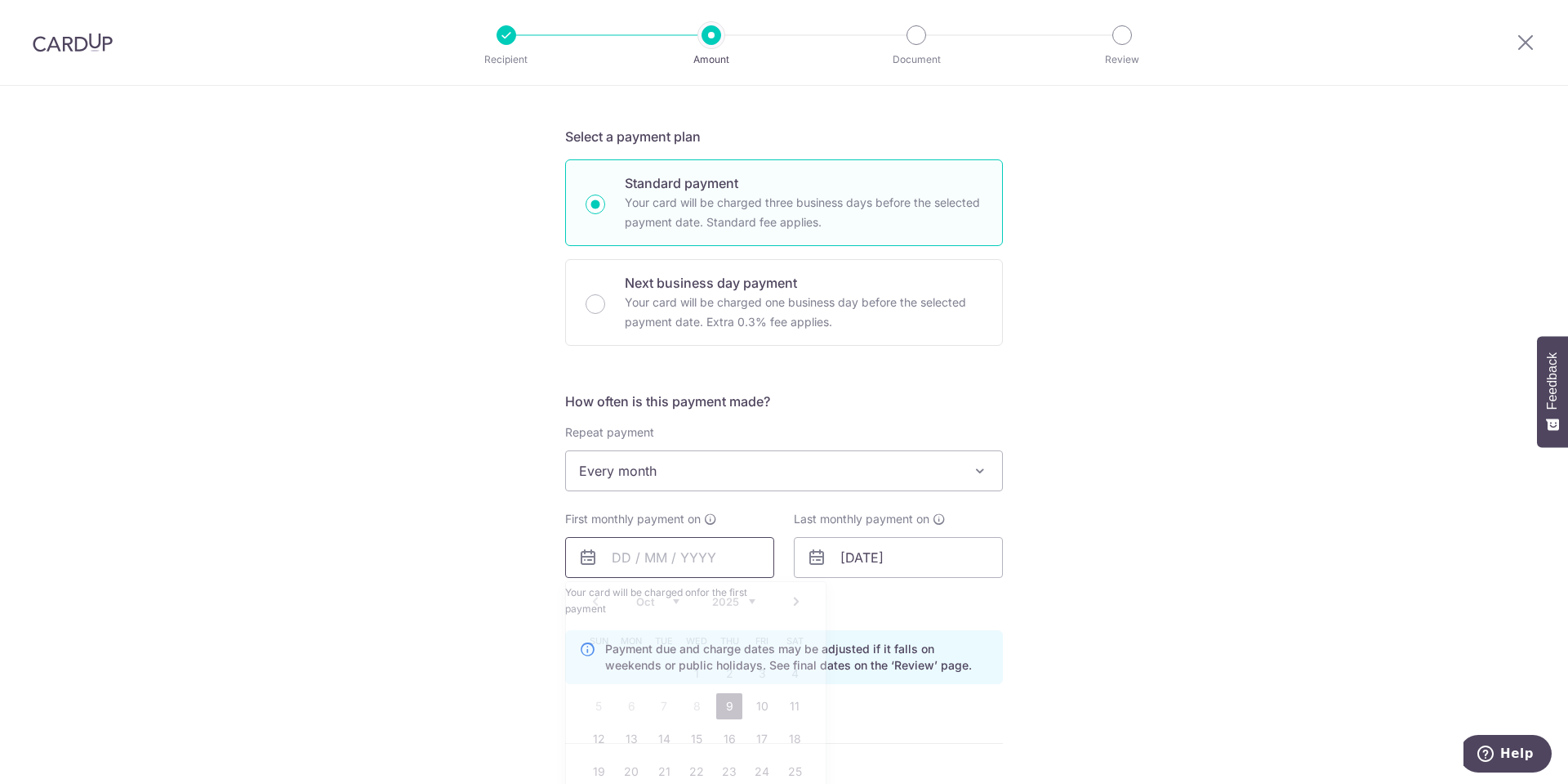
click at [676, 565] on input "text" at bounding box center [670, 557] width 210 height 41
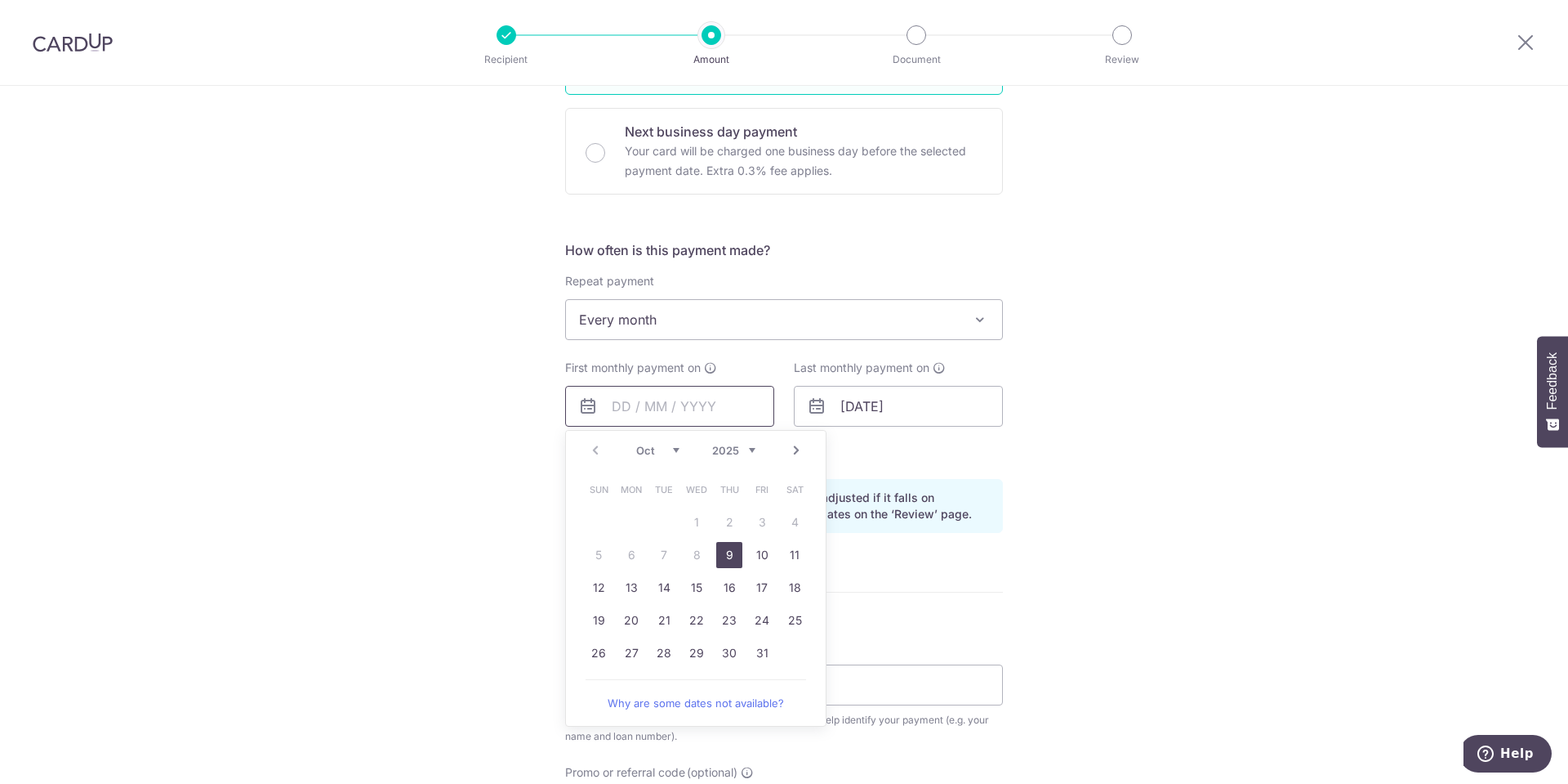
scroll to position [572, 0]
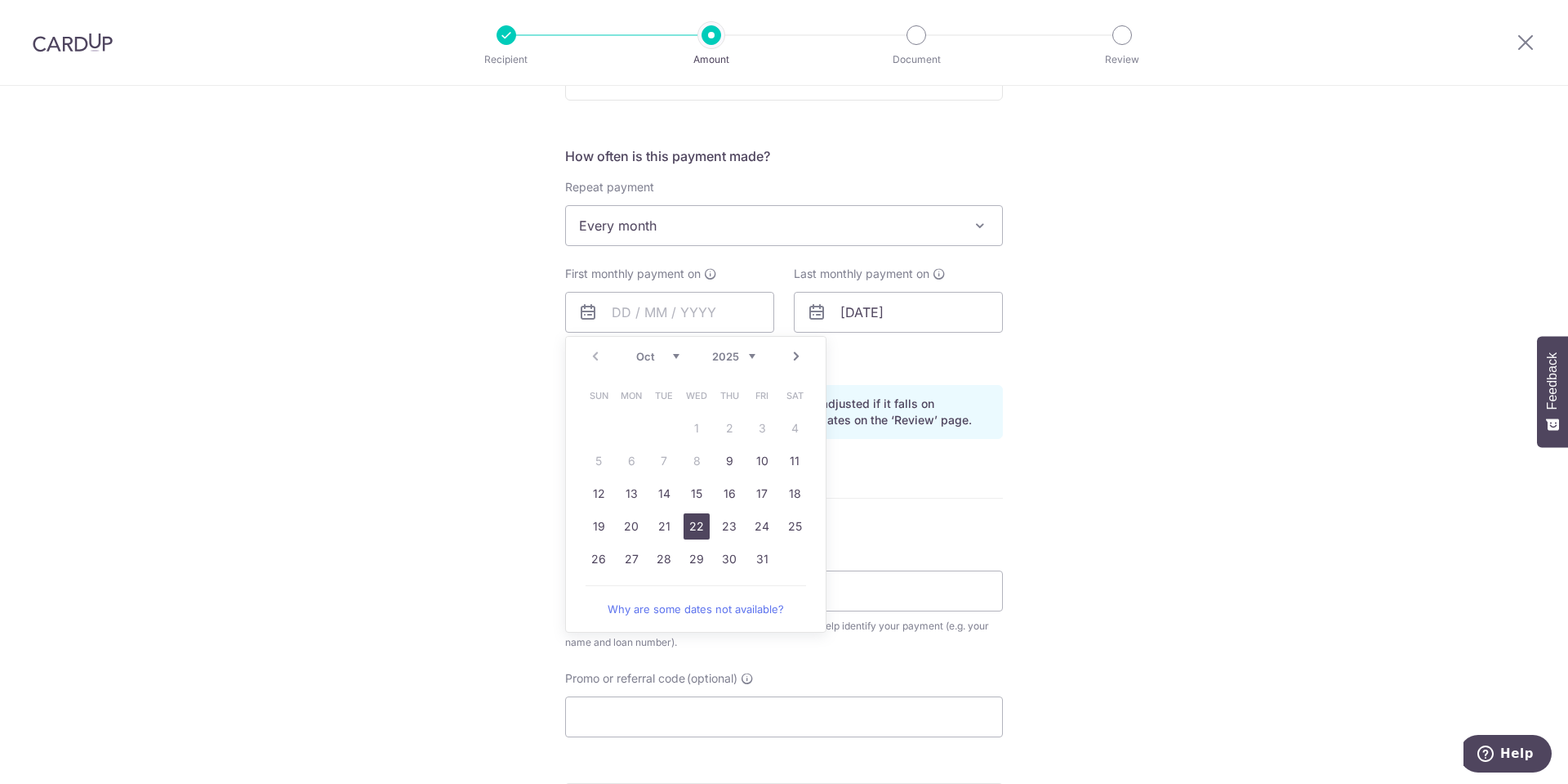
click at [691, 523] on link "22" at bounding box center [696, 526] width 26 height 26
type input "22/10/2025"
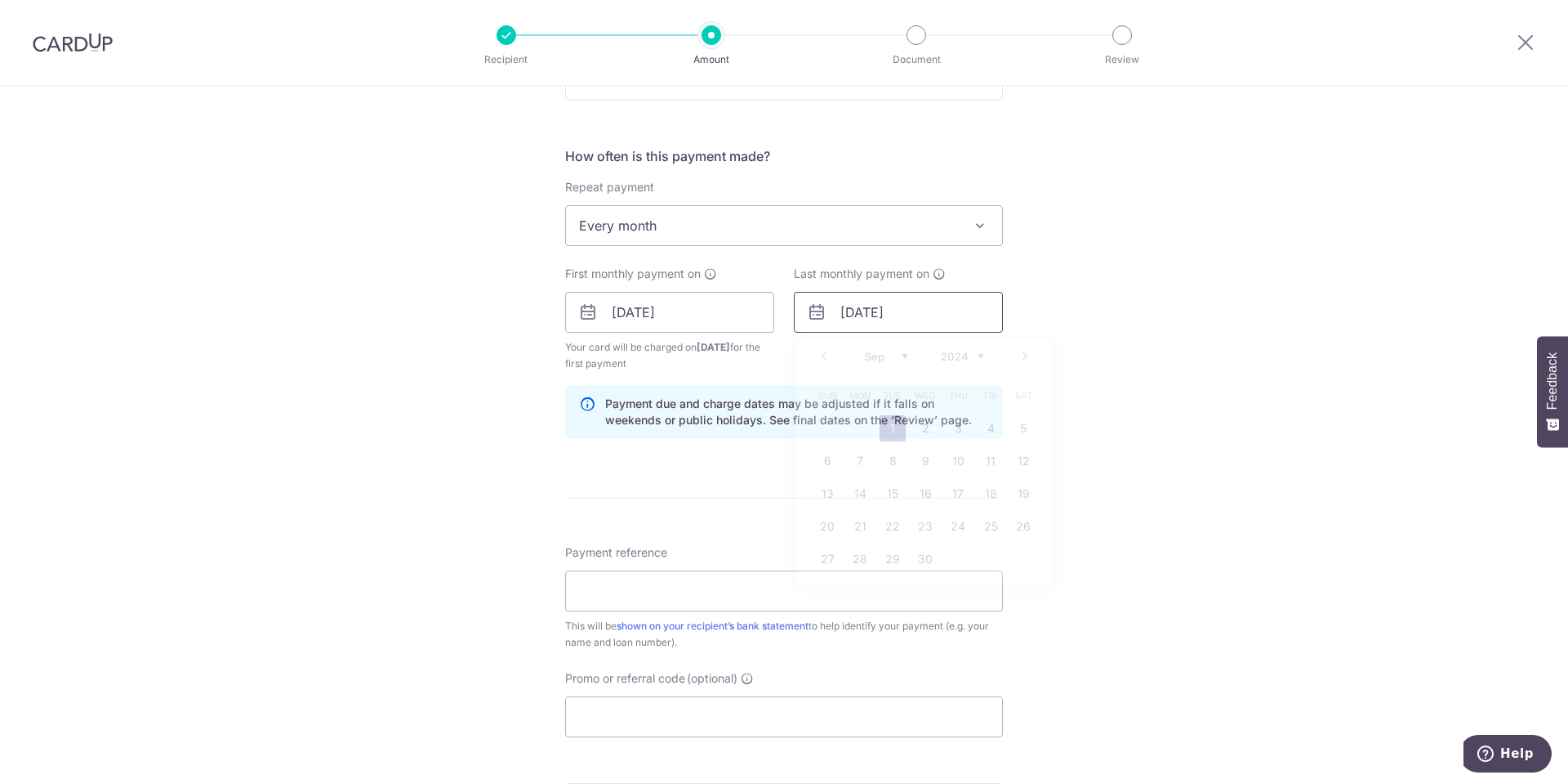
click at [852, 306] on input "01/09/2043" at bounding box center [898, 312] width 210 height 41
type input "22/09/2043"
click at [1291, 469] on div "Tell us more about your payment Enter payment amount SGD 9,031.41 9031.41 Selec…" at bounding box center [784, 294] width 1568 height 1561
click at [914, 309] on input "22/09/2043" at bounding box center [898, 312] width 210 height 41
click at [1019, 354] on div "Prev Next Jan Feb Mar Apr May Jun Jul Aug Sep Oct Nov Dec 2024 2025 2026 2027 2…" at bounding box center [924, 356] width 259 height 39
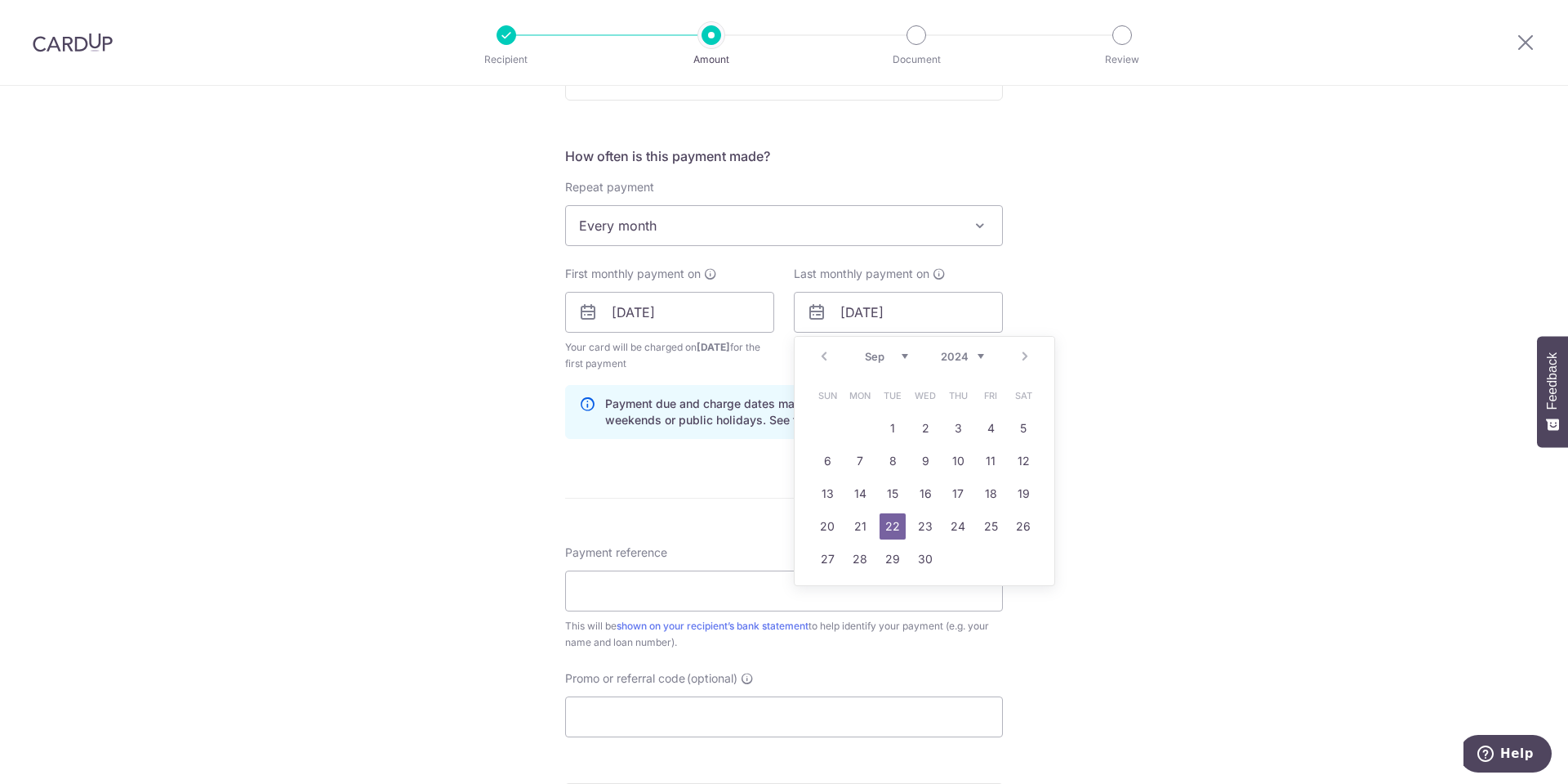
click at [1019, 354] on div "Prev Next Jan Feb Mar Apr May Jun Jul Aug Sep Oct Nov Dec 2024 2025 2026 2027 2…" at bounding box center [924, 356] width 259 height 39
click at [1262, 478] on div "Tell us more about your payment Enter payment amount SGD 9,031.41 9031.41 Selec…" at bounding box center [784, 294] width 1568 height 1561
click at [668, 602] on input "Payment reference" at bounding box center [784, 591] width 438 height 41
click at [784, 589] on input "Payment reference" at bounding box center [784, 591] width 438 height 41
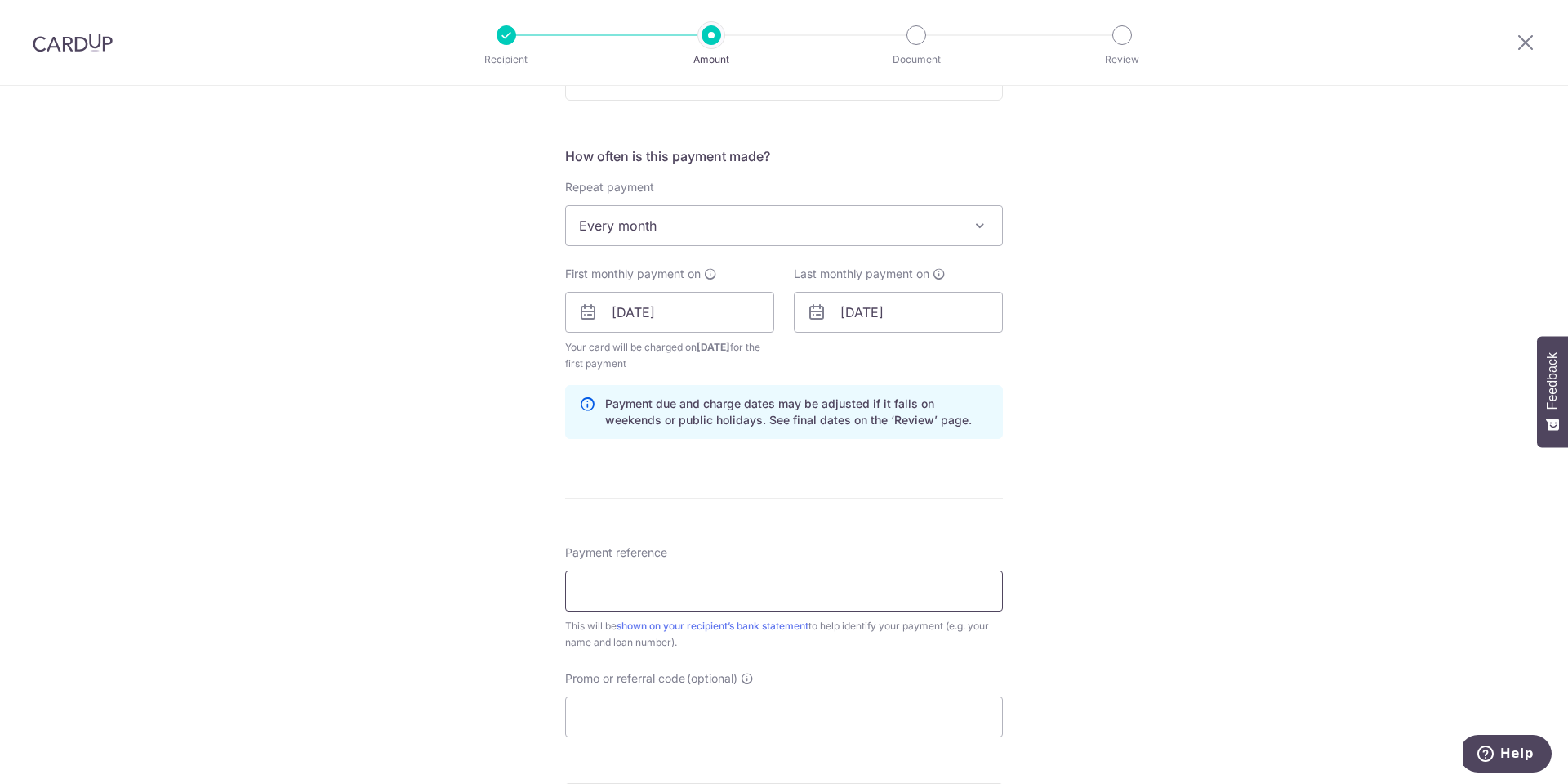
paste input "4018198015-00000 CUp UOB mortgage"
type input "4018198015-00000 CUp UOB mortgage"
click at [710, 714] on input "Promo or referral code (optional)" at bounding box center [784, 716] width 438 height 41
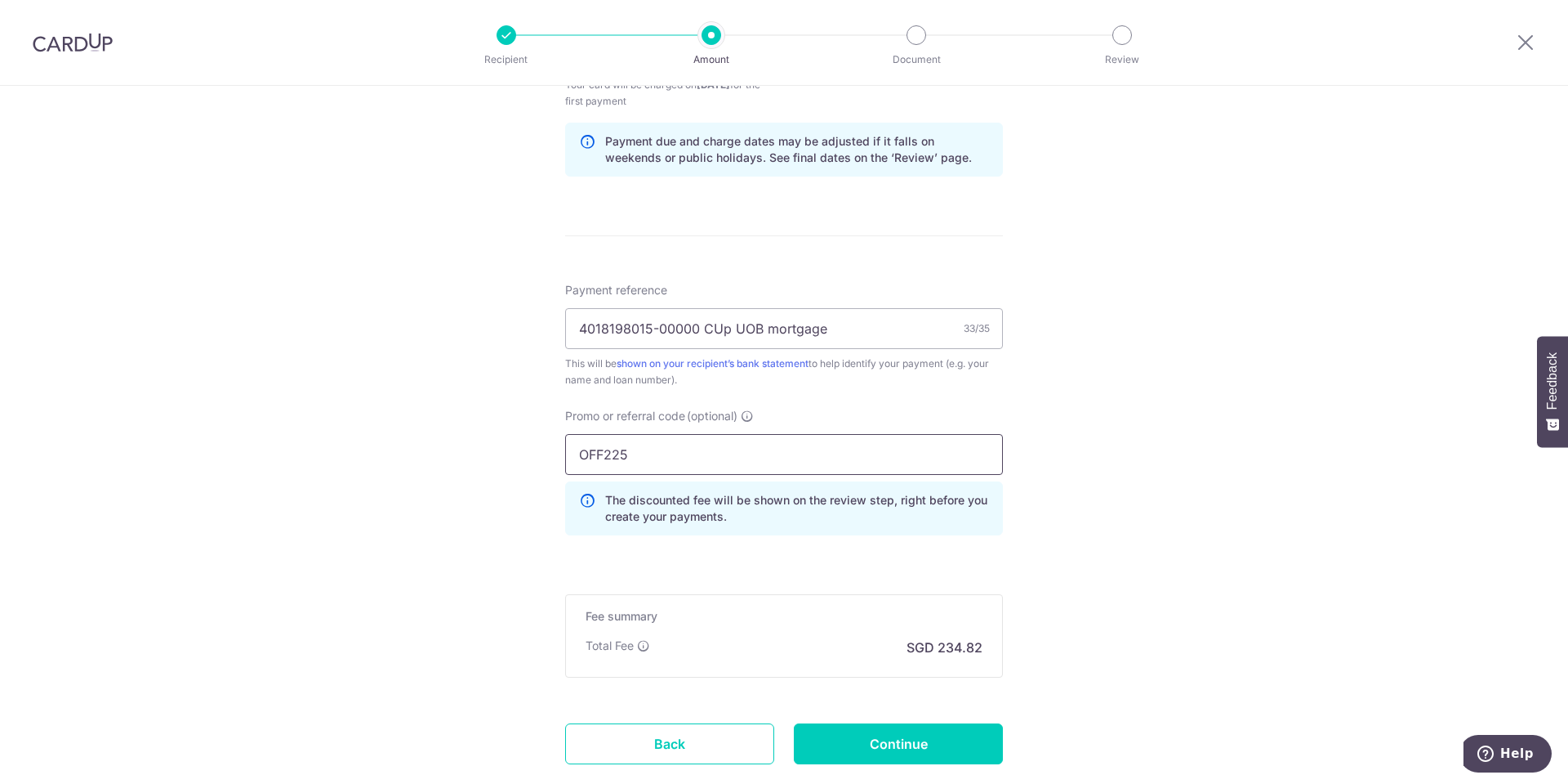
scroll to position [937, 0]
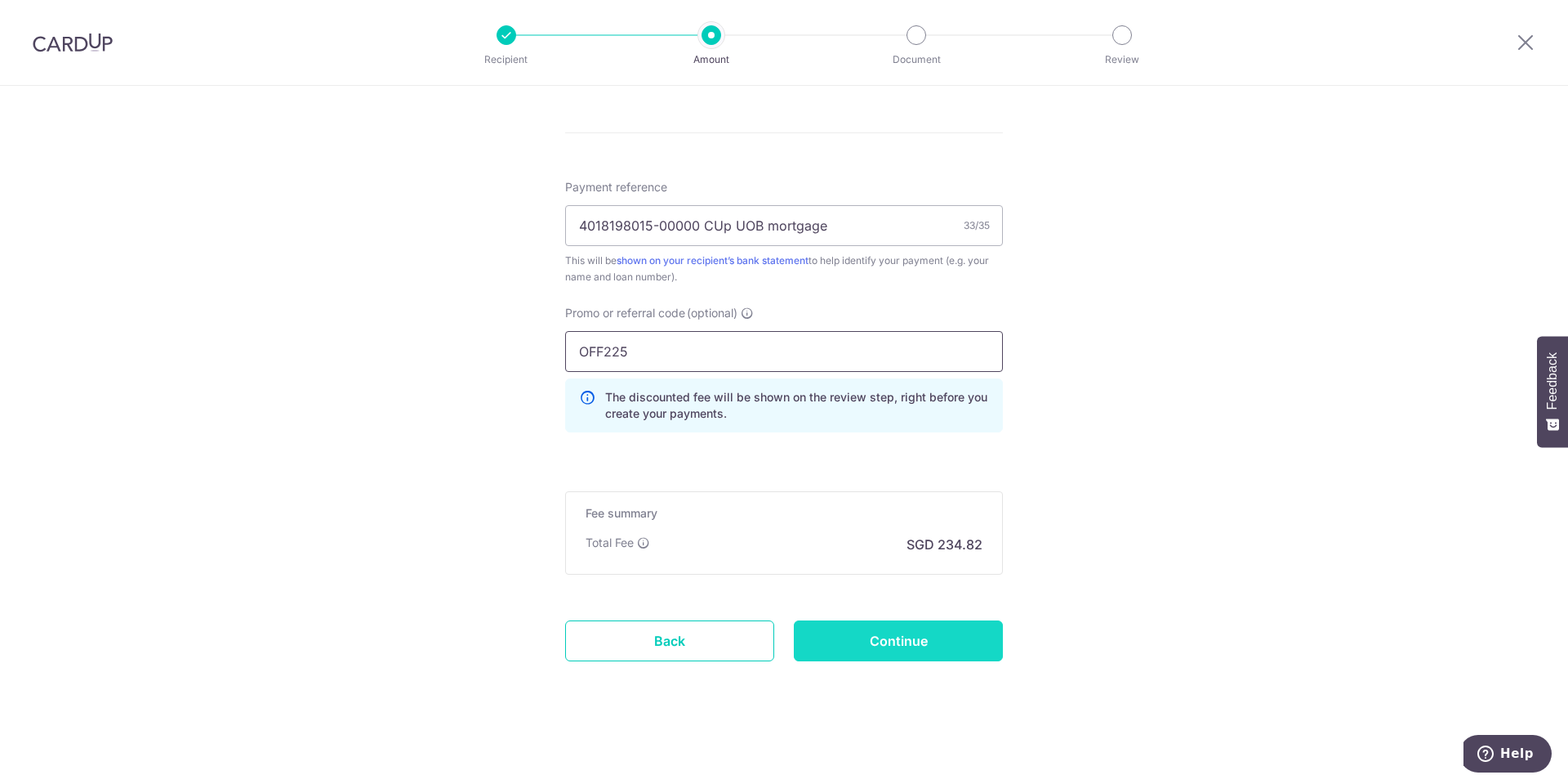
type input "OFF225"
click at [928, 650] on input "Continue" at bounding box center [898, 640] width 210 height 41
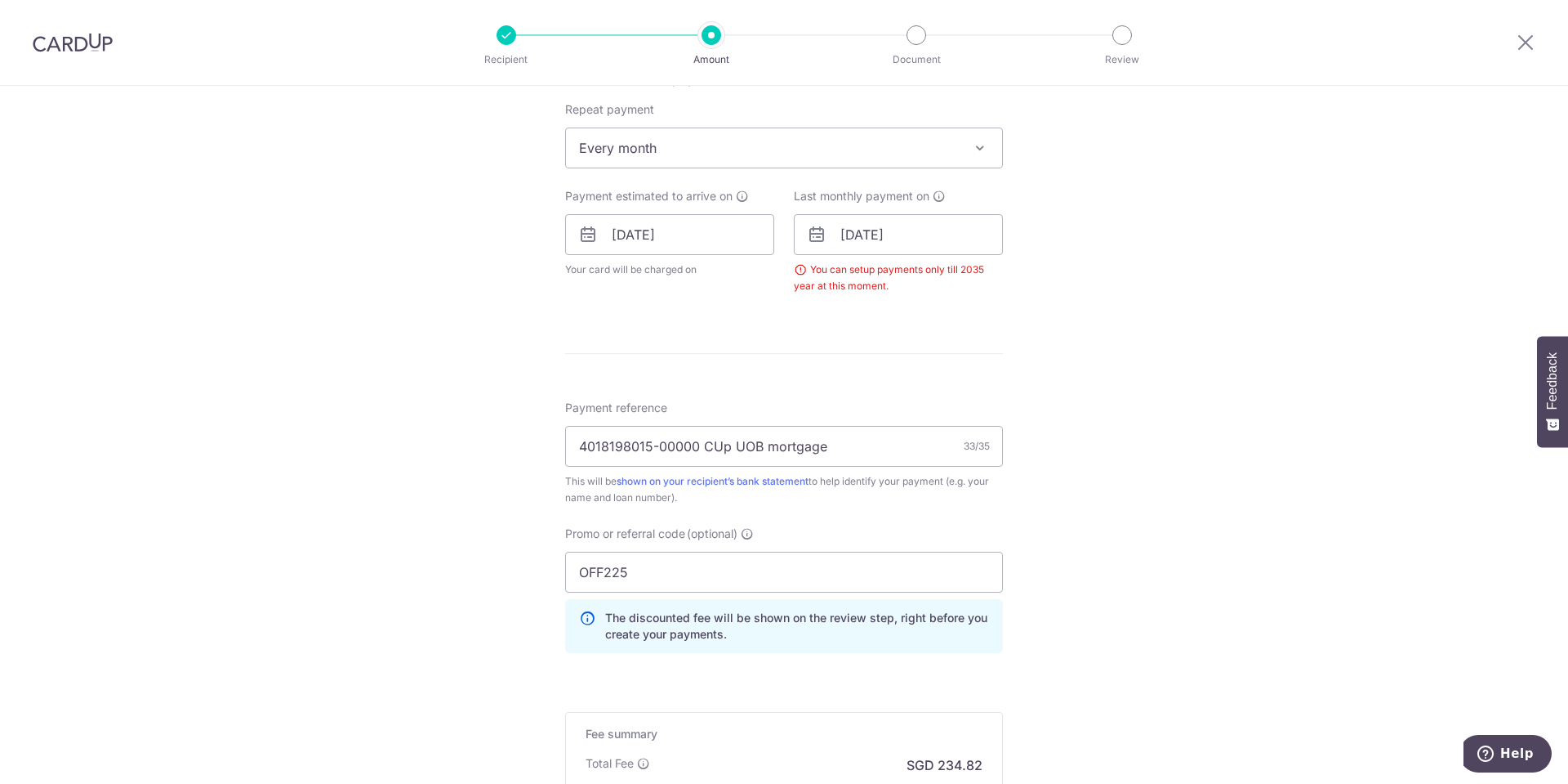
scroll to position [499, 0]
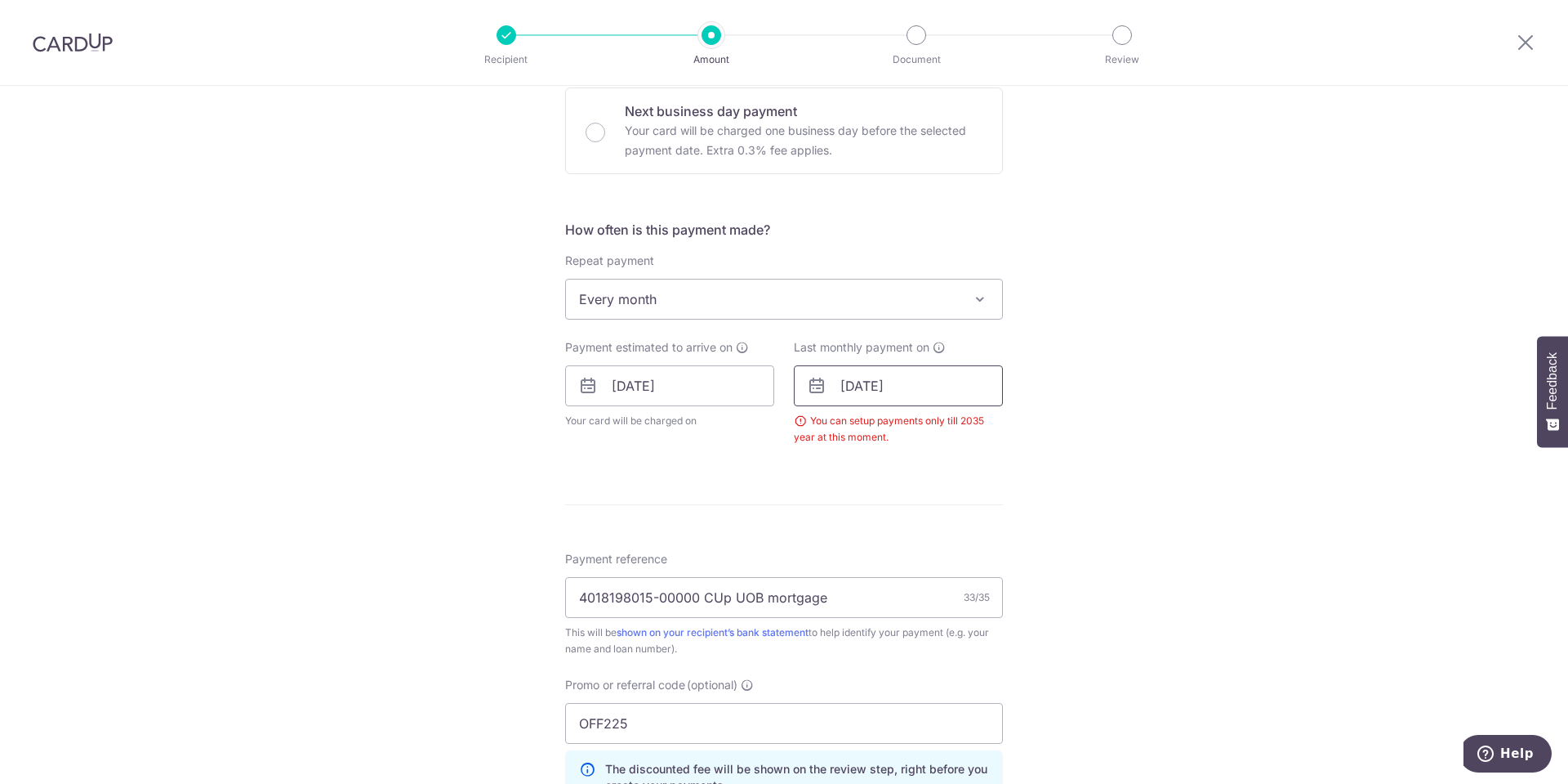
click at [947, 389] on input "[DATE]" at bounding box center [898, 386] width 210 height 41
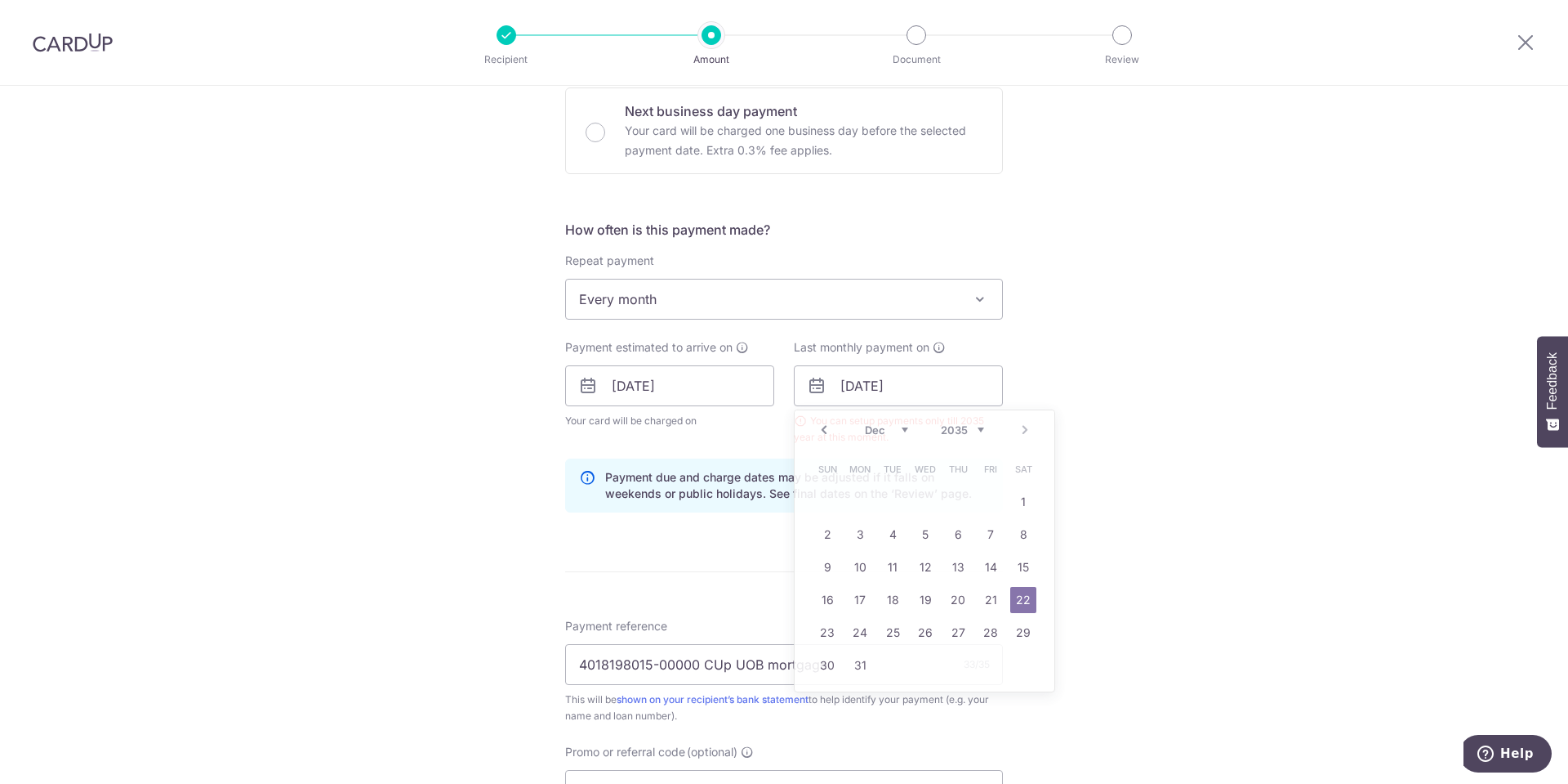
click at [1193, 492] on div "Tell us more about your payment Enter payment amount SGD 9,031.41 9031.41 Selec…" at bounding box center [784, 405] width 1568 height 1635
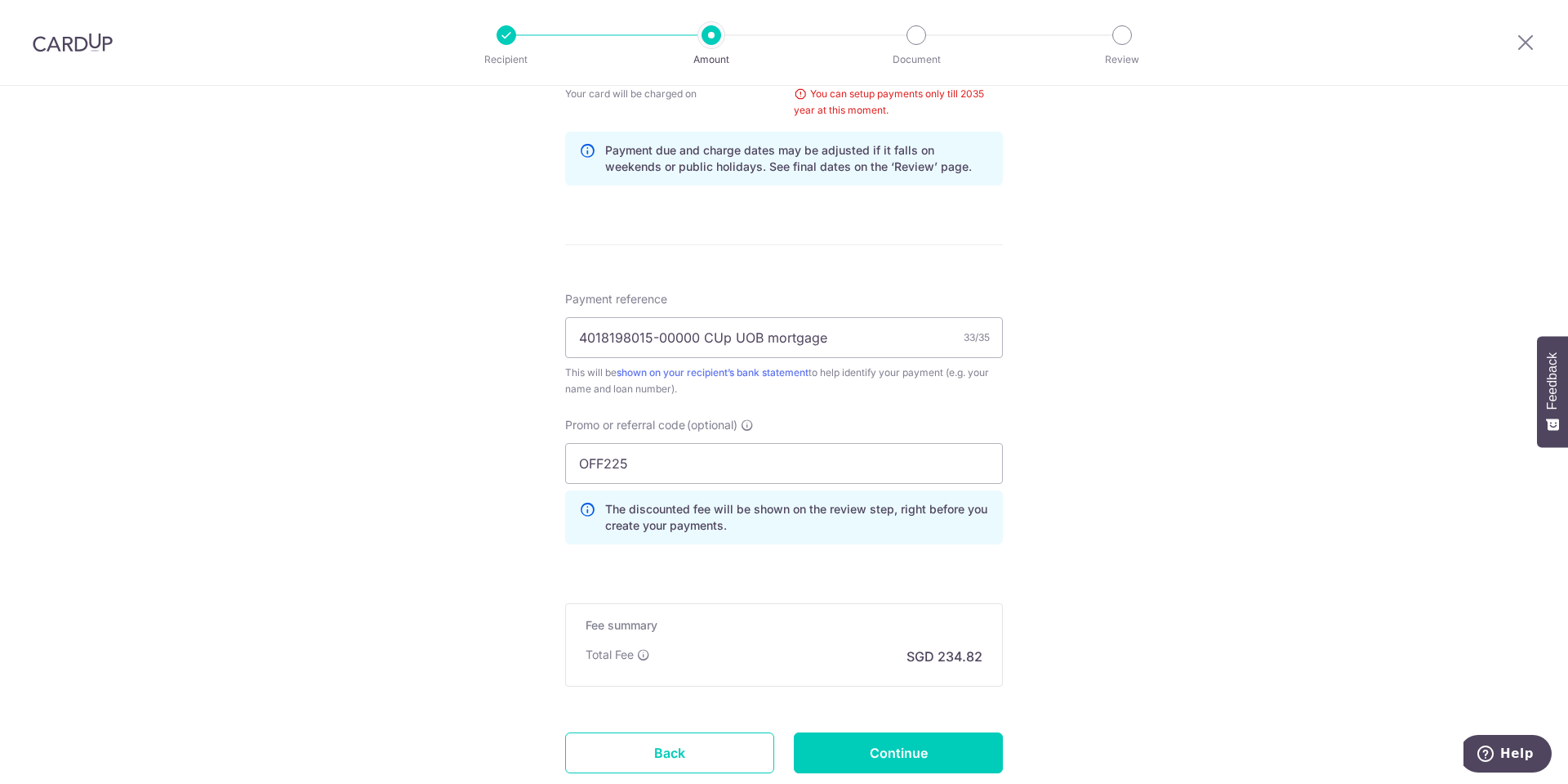
scroll to position [937, 0]
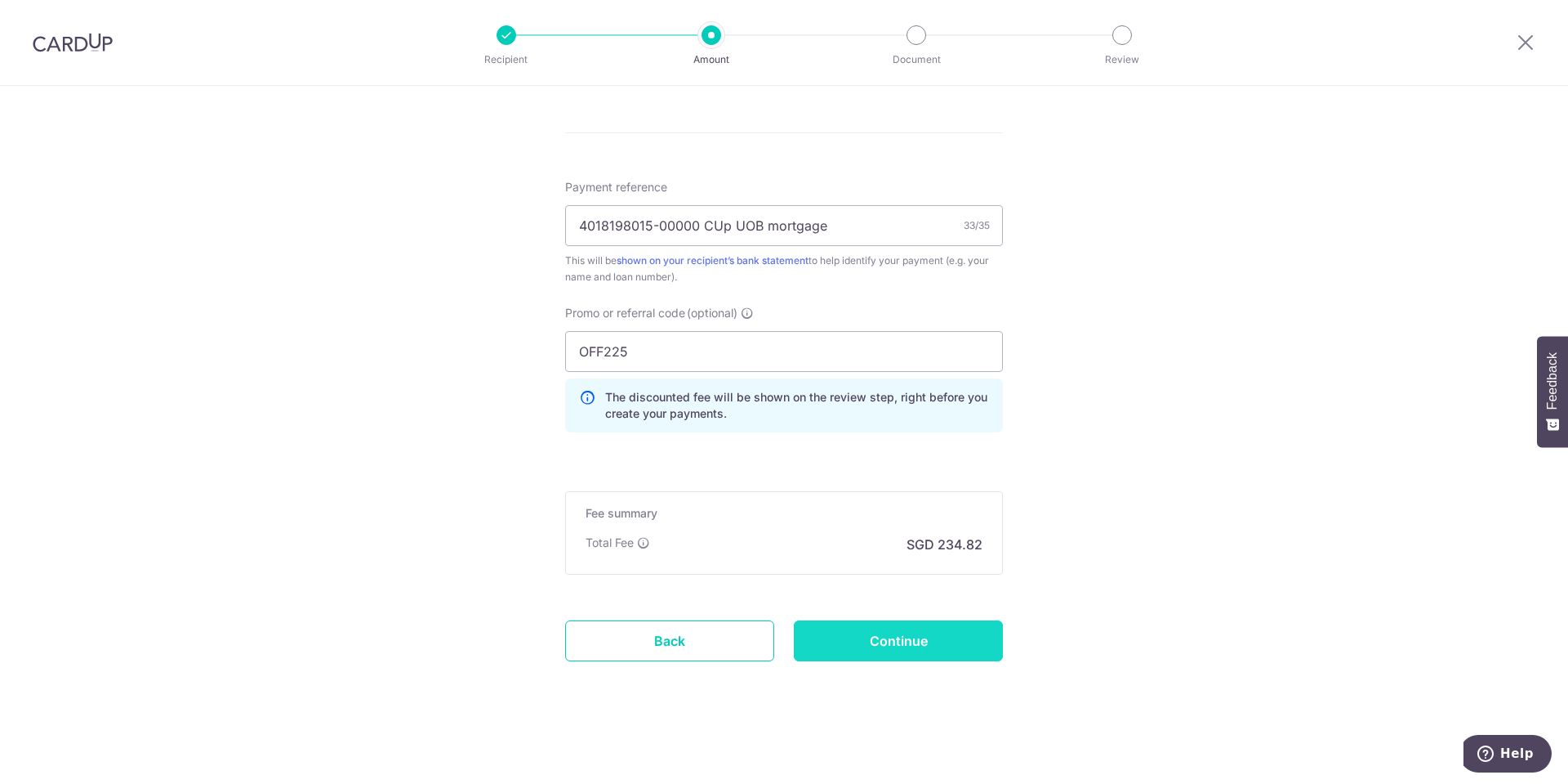
click at [877, 639] on input "Continue" at bounding box center [898, 640] width 210 height 41
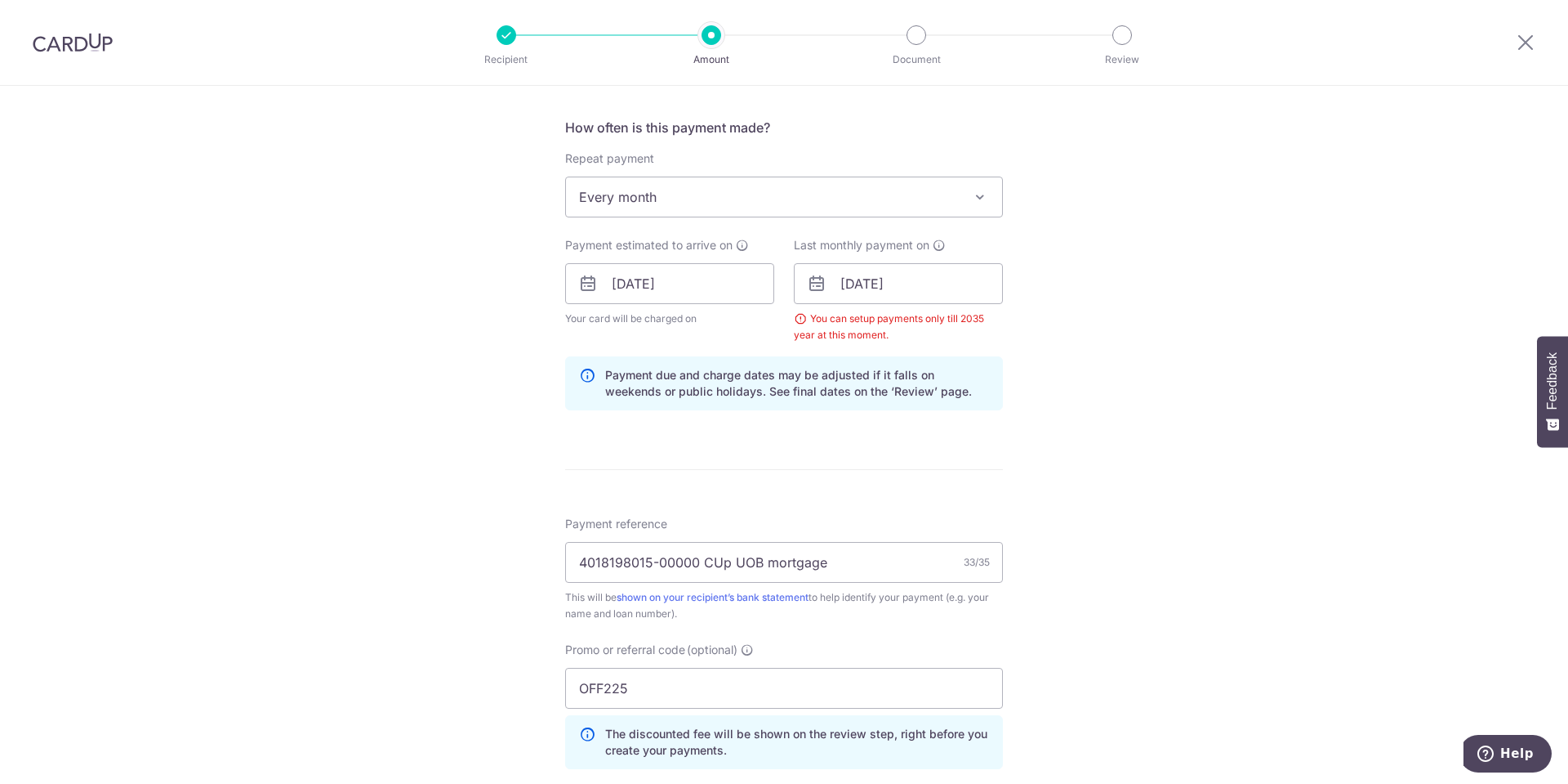
scroll to position [447, 0]
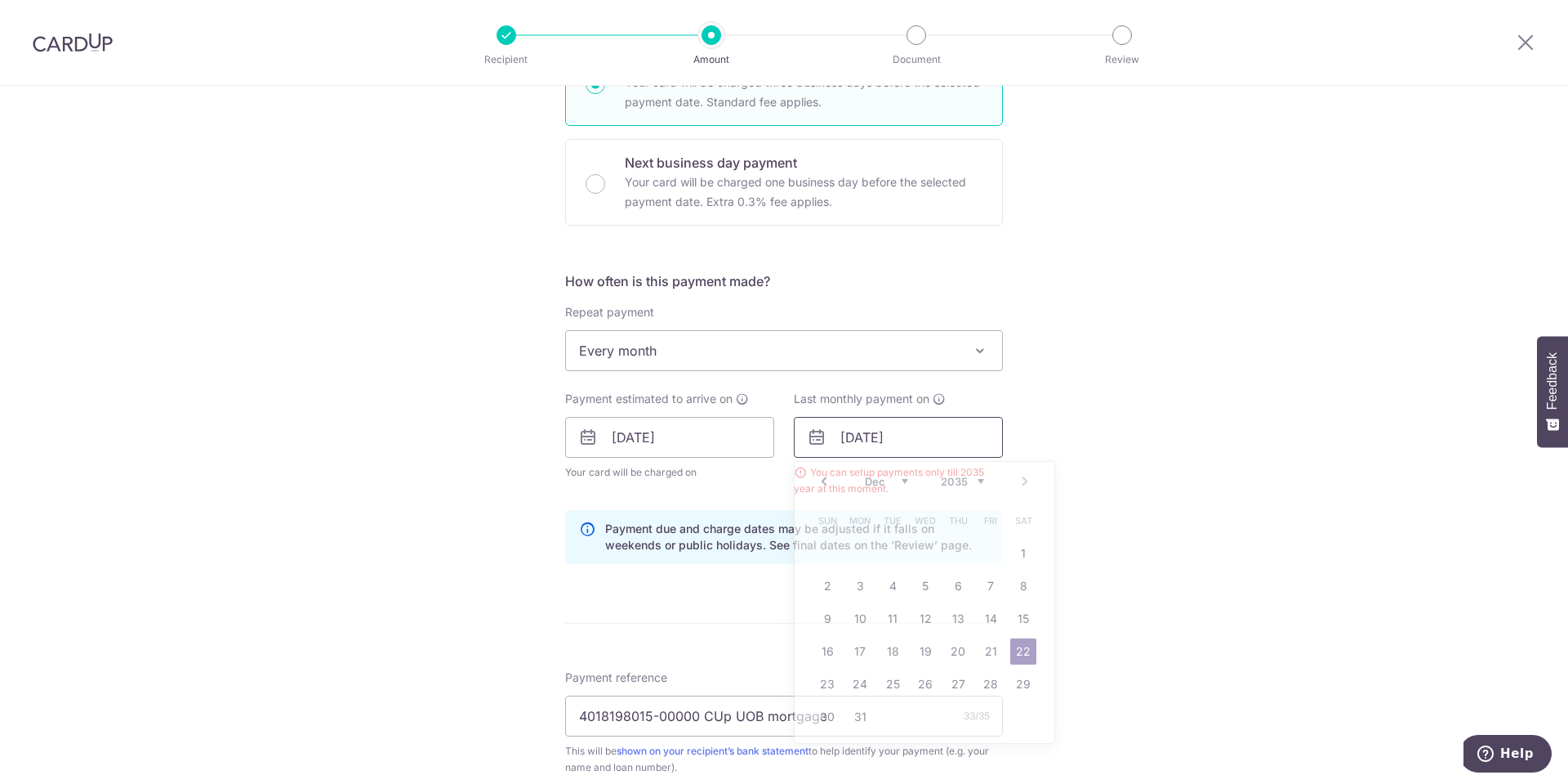
click at [936, 446] on input "[DATE]" at bounding box center [898, 437] width 210 height 41
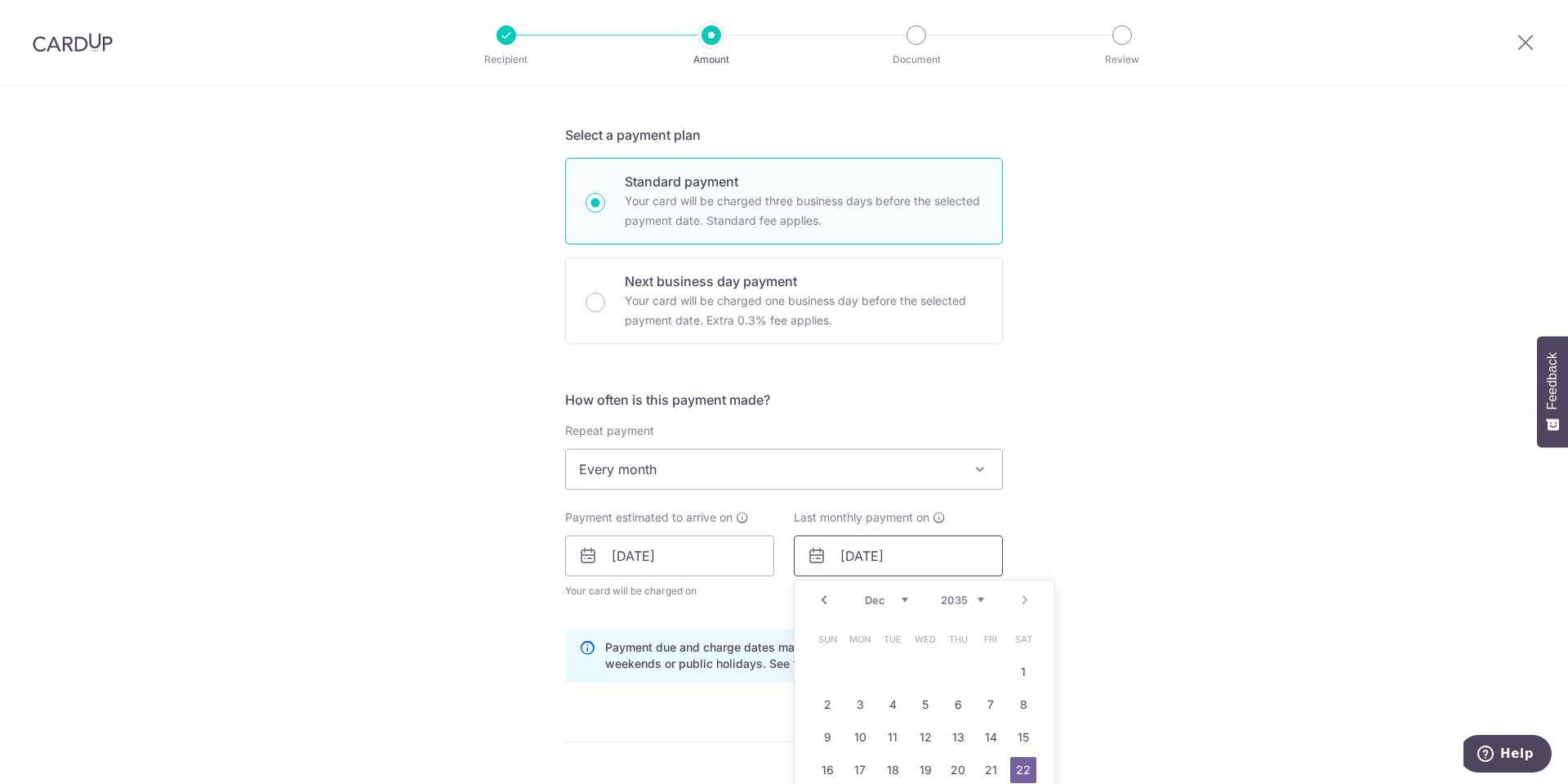
scroll to position [490, 0]
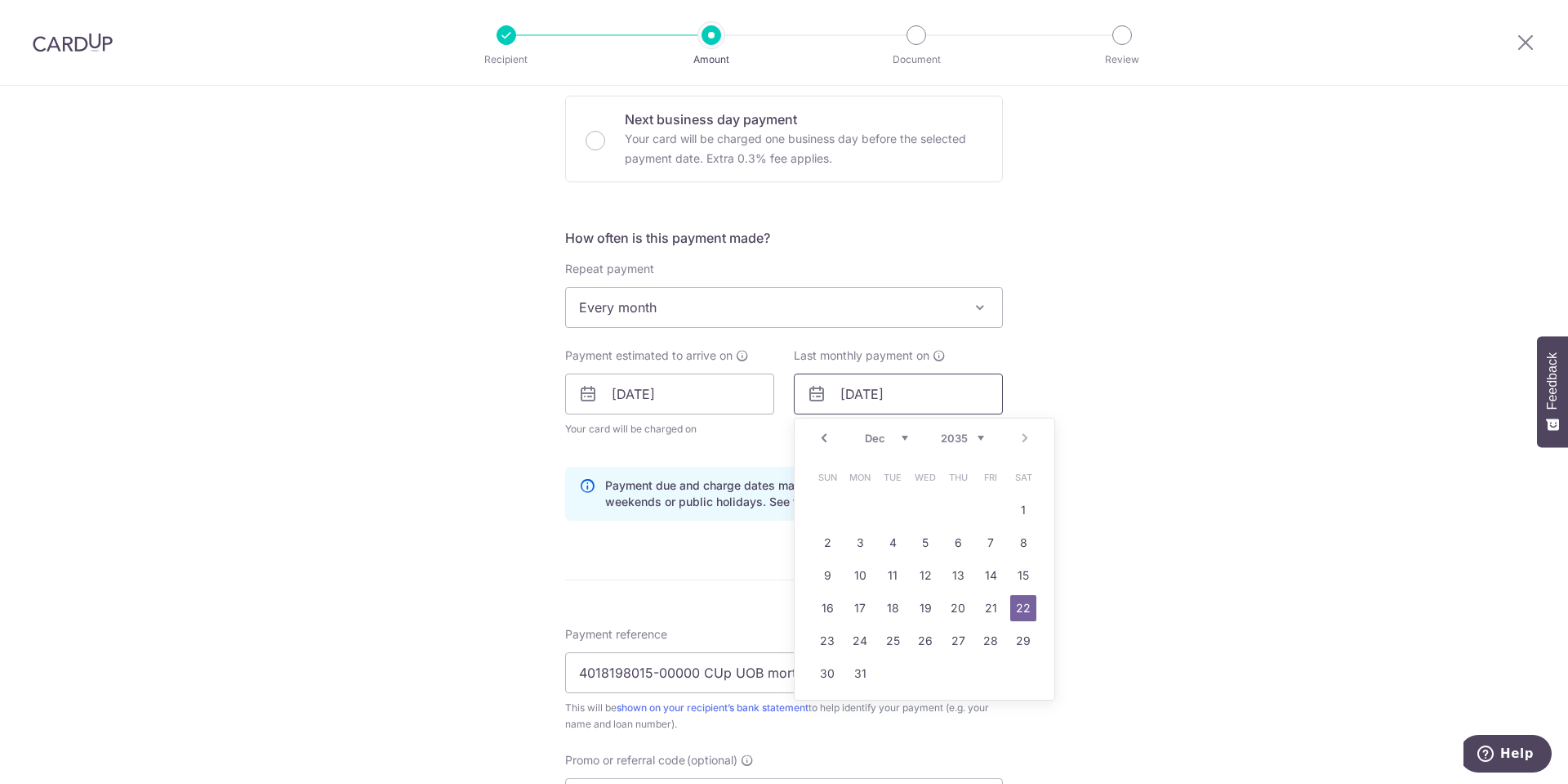
drag, startPoint x: 864, startPoint y: 393, endPoint x: 883, endPoint y: 409, distance: 24.8
click at [864, 393] on input "[DATE]" at bounding box center [898, 393] width 210 height 41
click at [1225, 563] on div "Tell us more about your payment Enter payment amount SGD 9,031.41 9031.41 Selec…" at bounding box center [784, 413] width 1568 height 1635
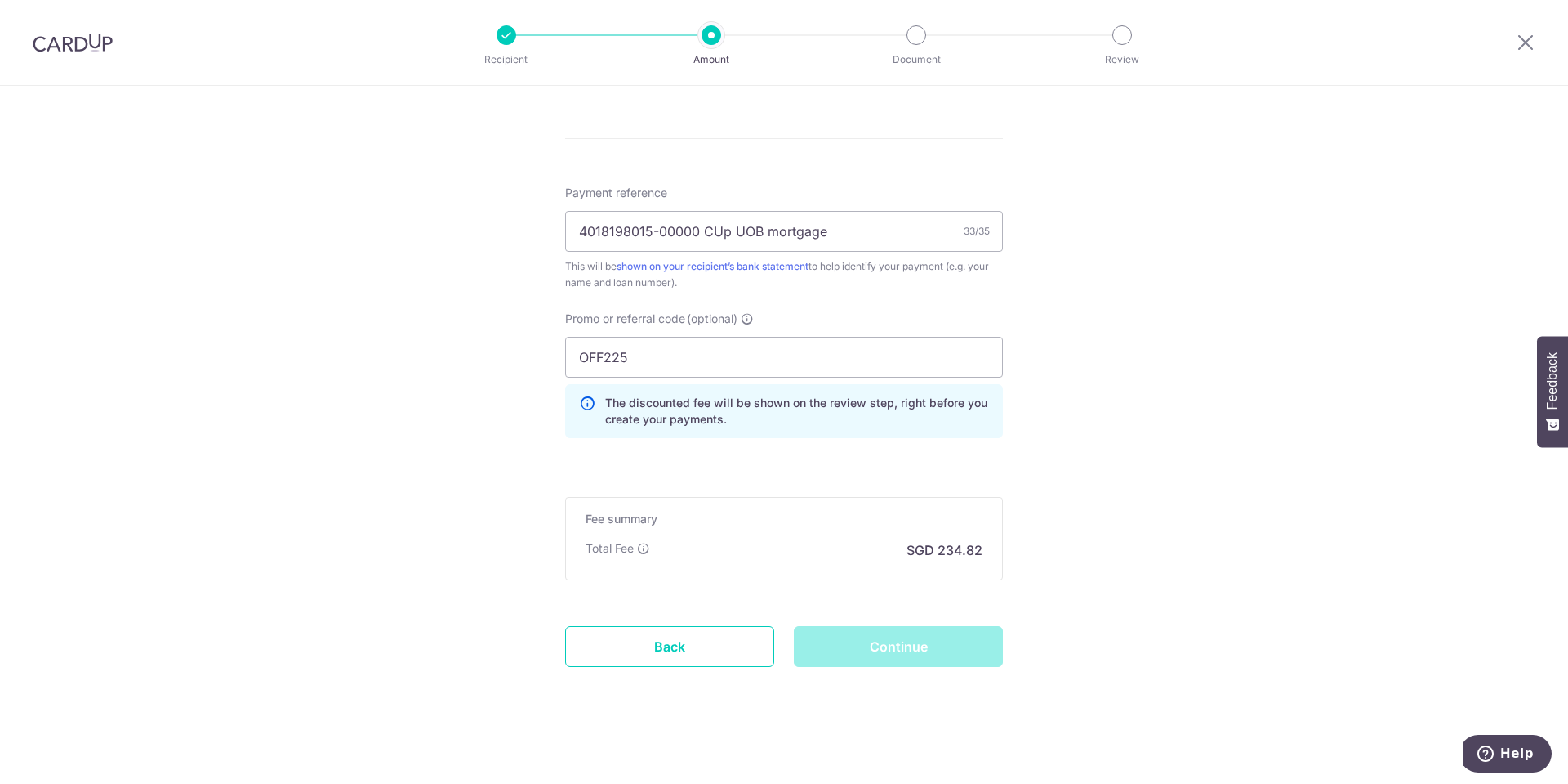
scroll to position [937, 0]
click at [929, 641] on div "Continue" at bounding box center [897, 640] width 229 height 41
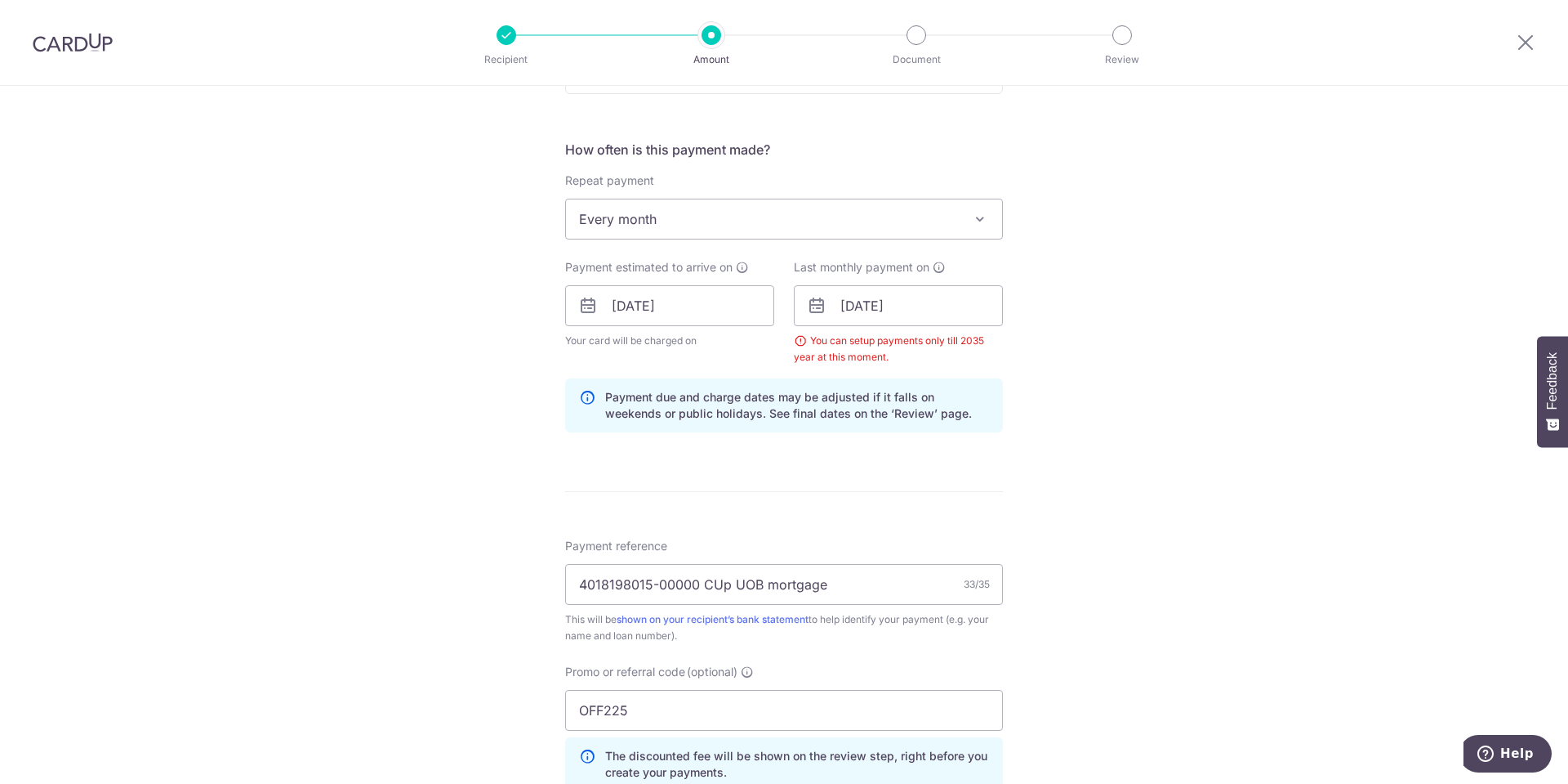
scroll to position [447, 0]
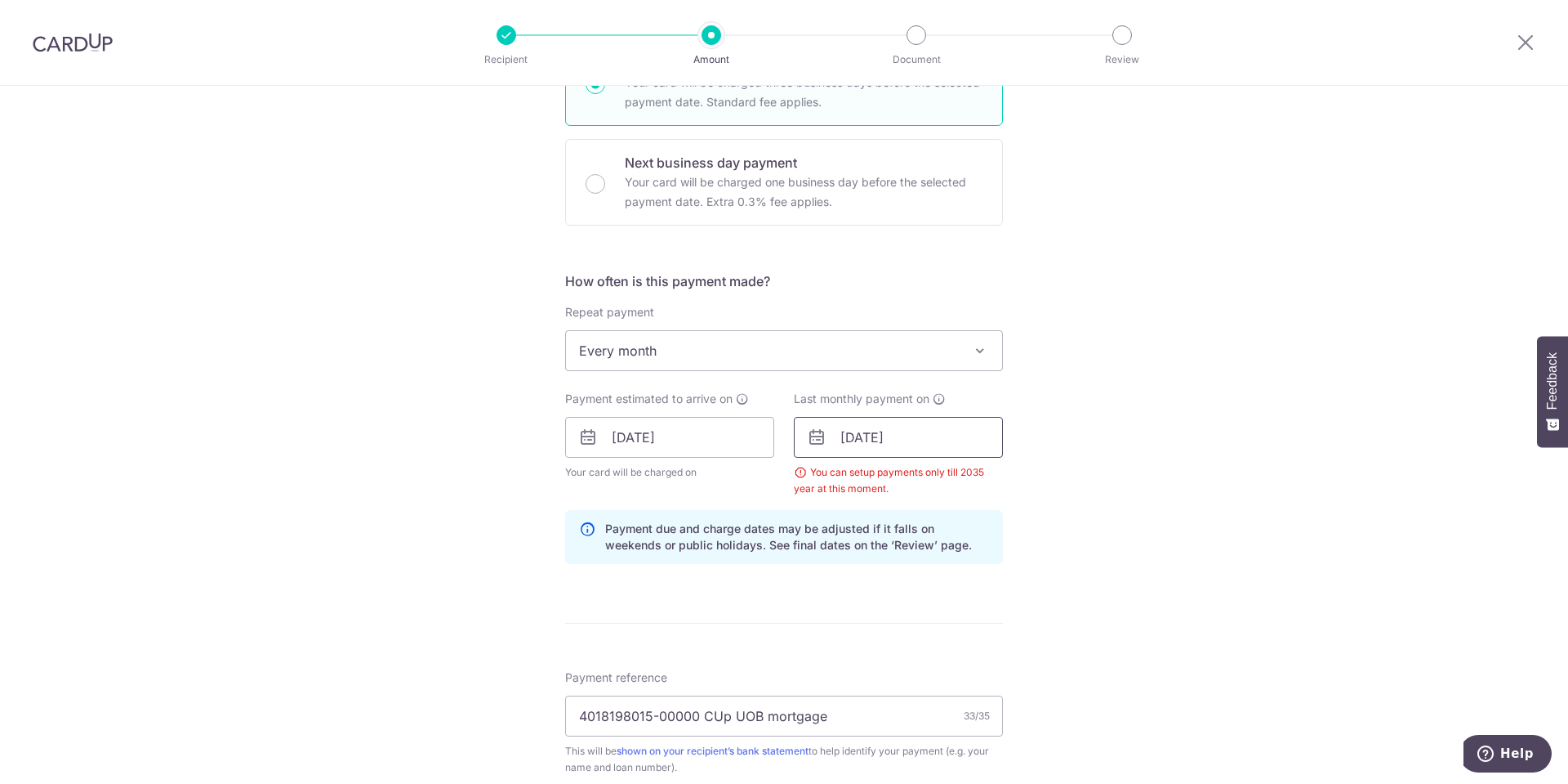
click at [861, 437] on input "22/11/2035" at bounding box center [898, 437] width 210 height 41
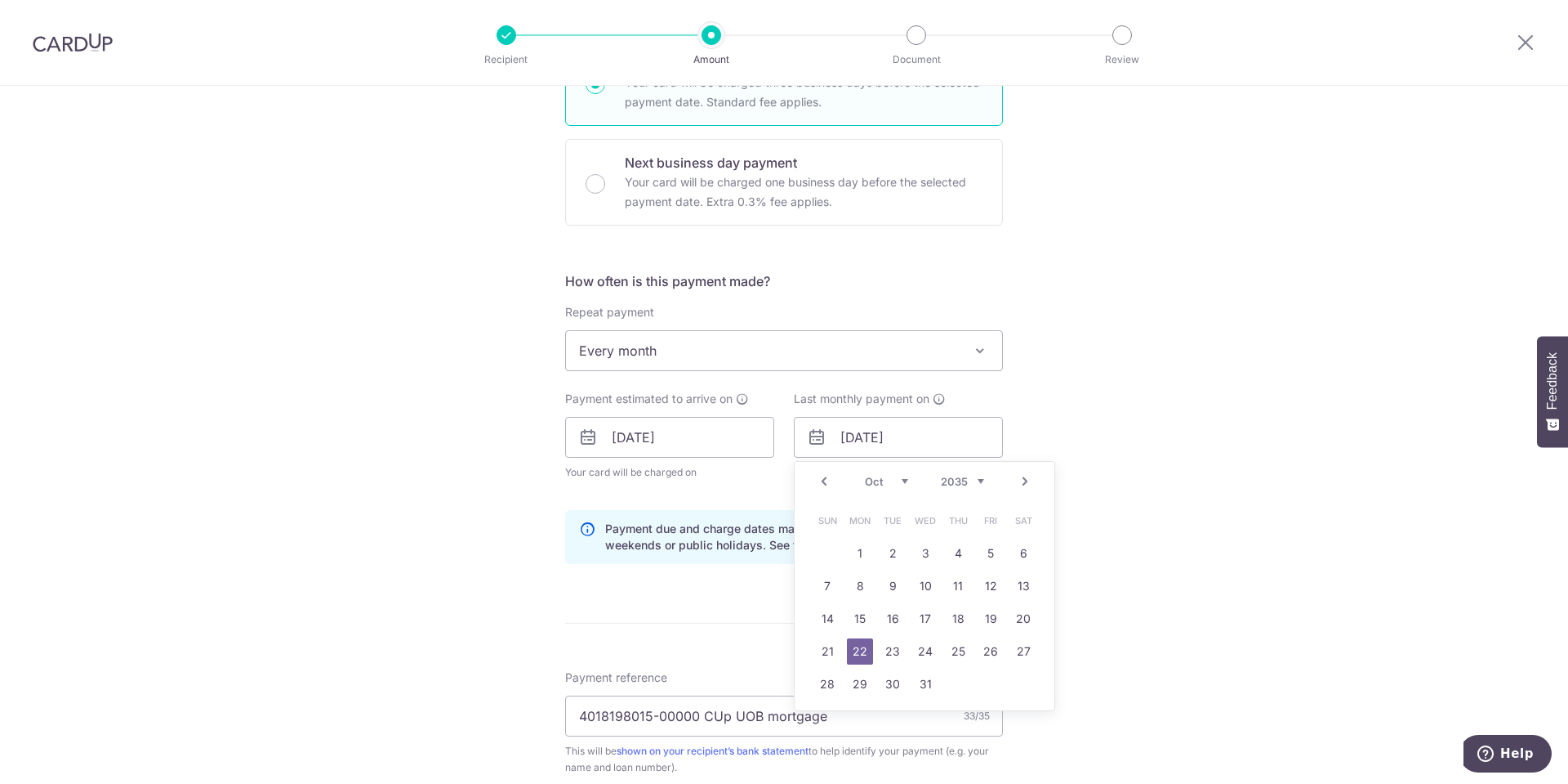
click at [1136, 527] on div "Tell us more about your payment Enter payment amount SGD 9,031.41 9031.41 Selec…" at bounding box center [784, 457] width 1568 height 1635
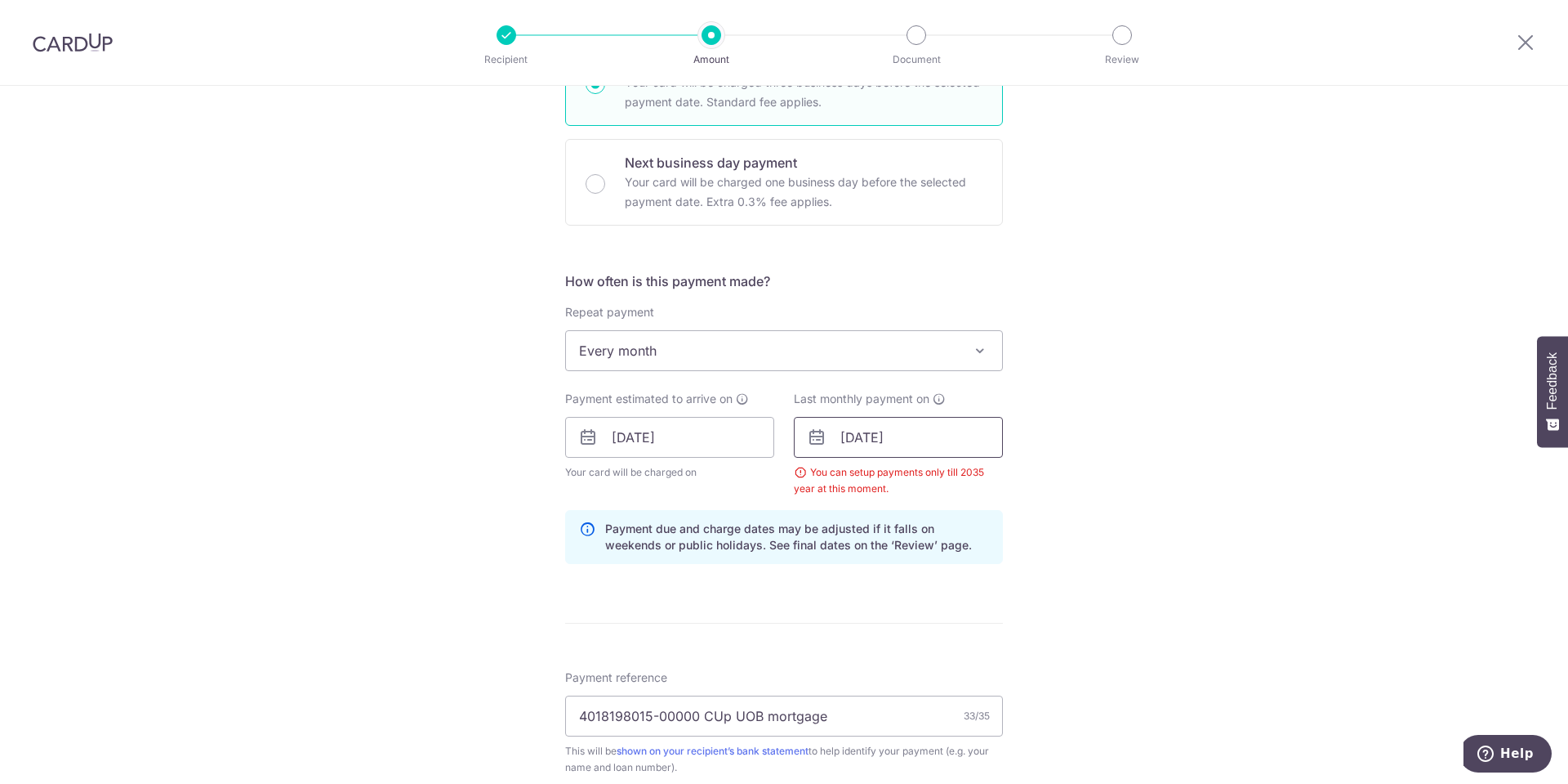
click at [911, 438] on input "22/10/2035" at bounding box center [898, 437] width 210 height 41
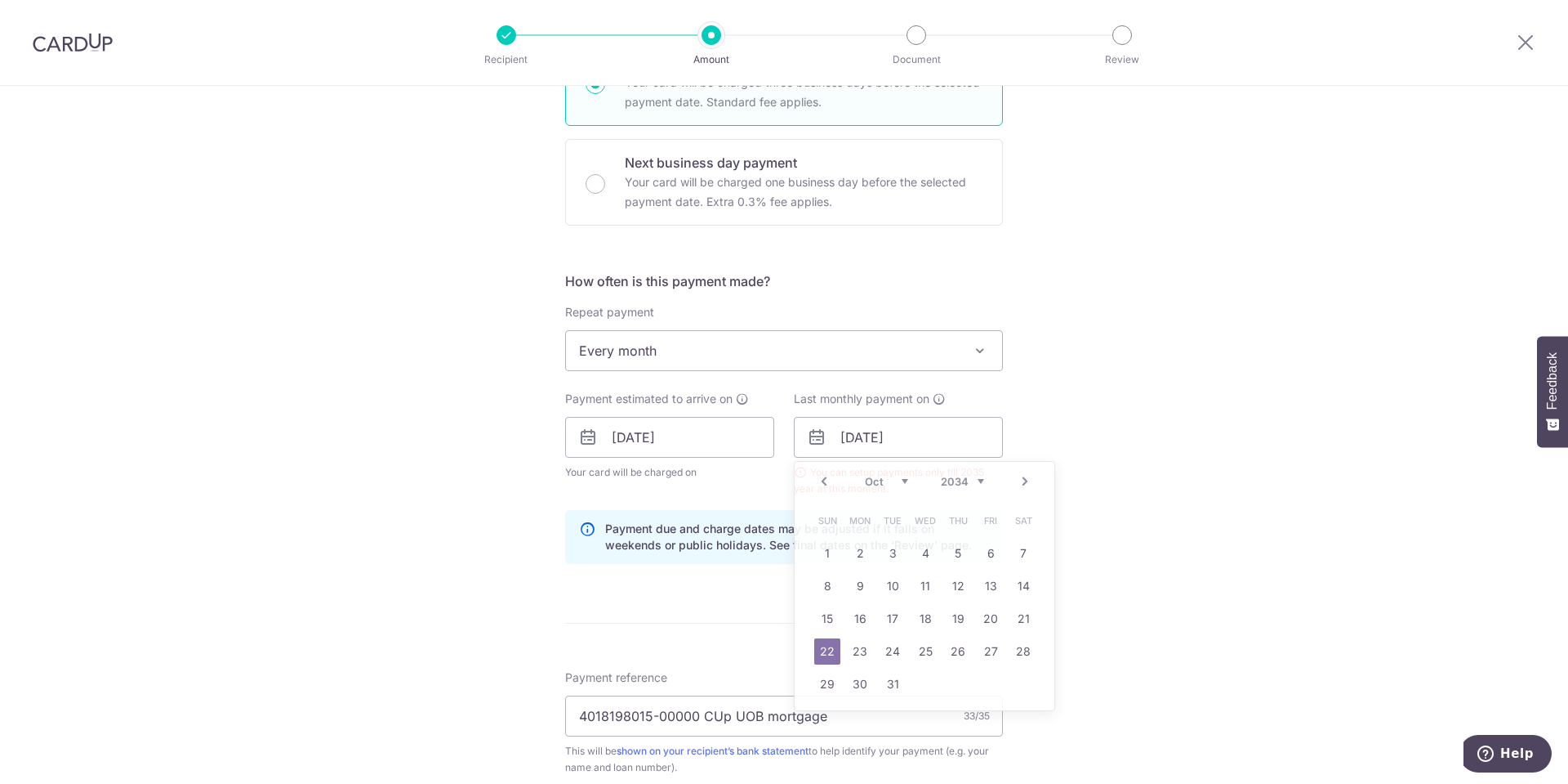
click at [1236, 594] on div "Tell us more about your payment Enter payment amount SGD 9,031.41 9031.41 Selec…" at bounding box center [784, 457] width 1568 height 1635
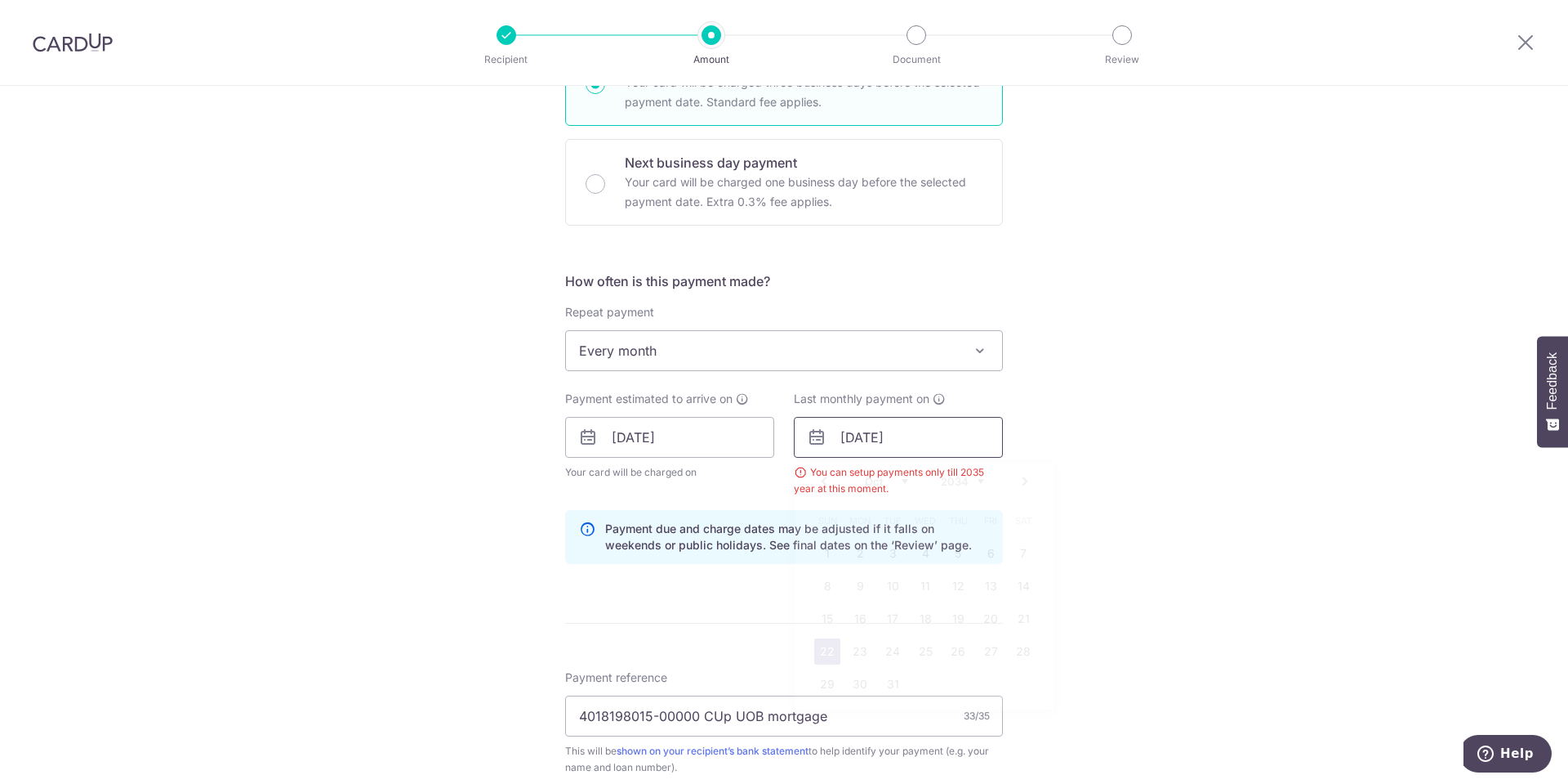
click at [856, 438] on input "22/10/2034" at bounding box center [898, 437] width 210 height 41
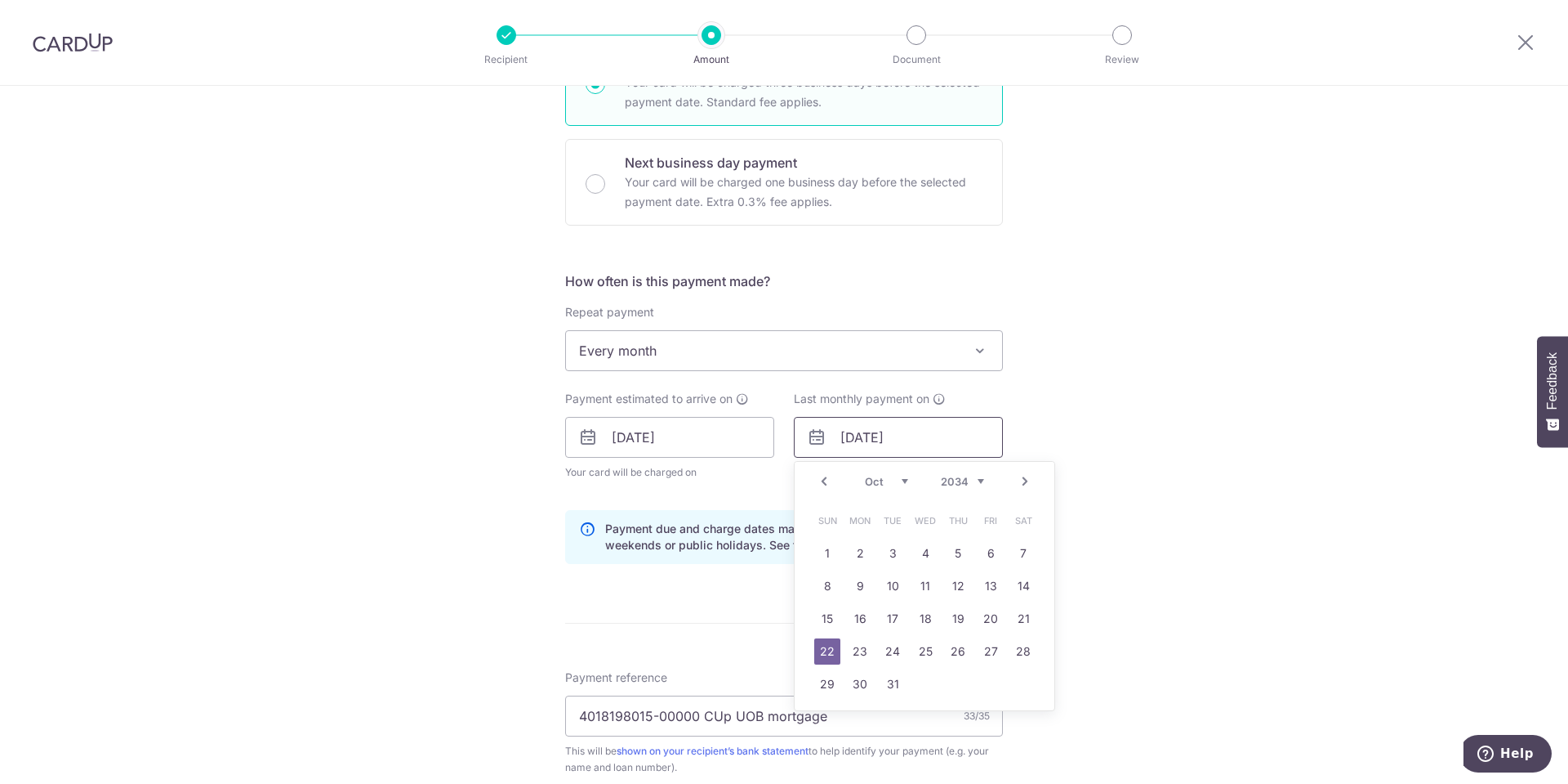
type input "22/12/2034"
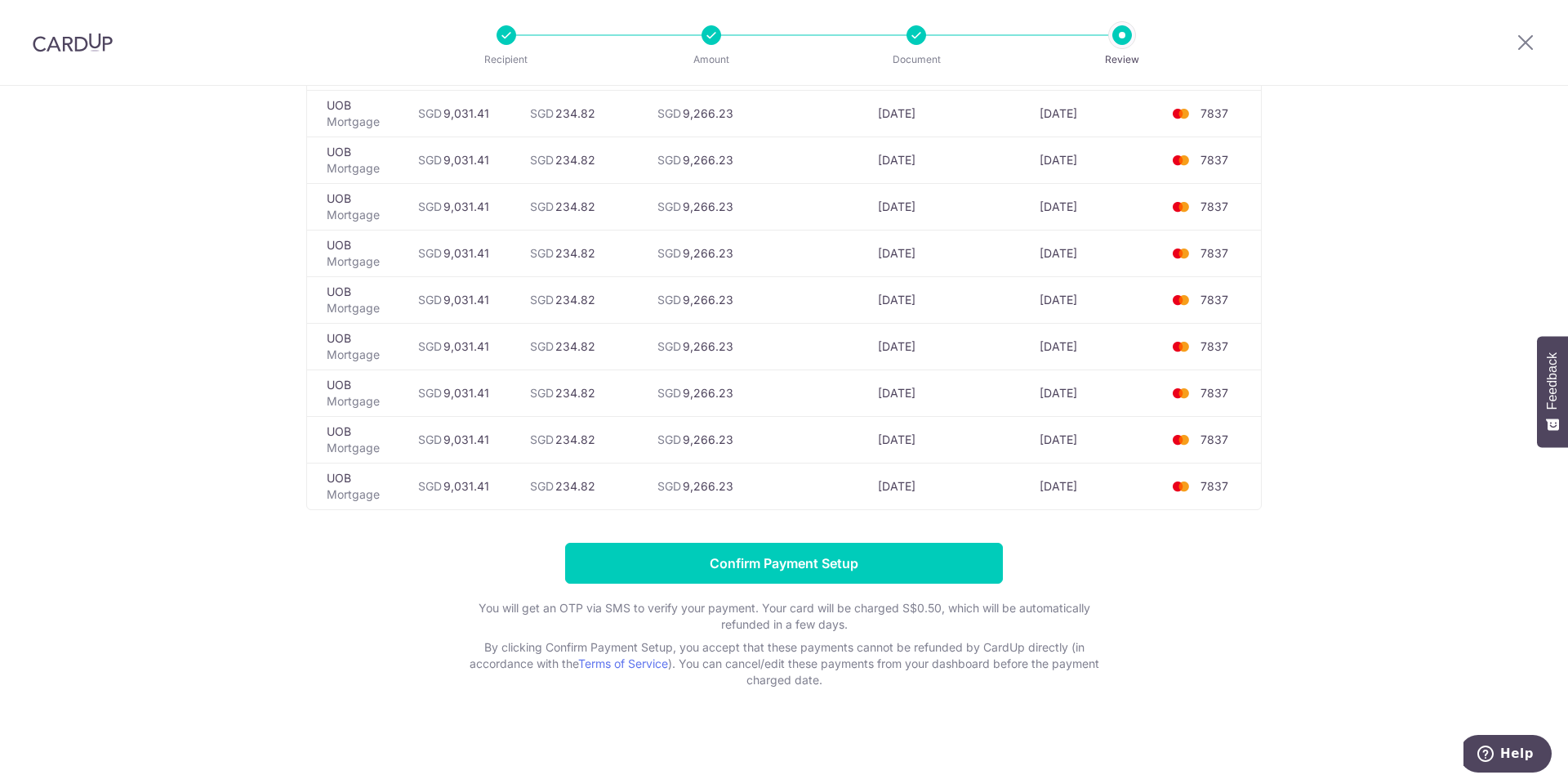
scroll to position [5474, 0]
click at [775, 575] on input "Confirm Payment Setup" at bounding box center [784, 562] width 438 height 41
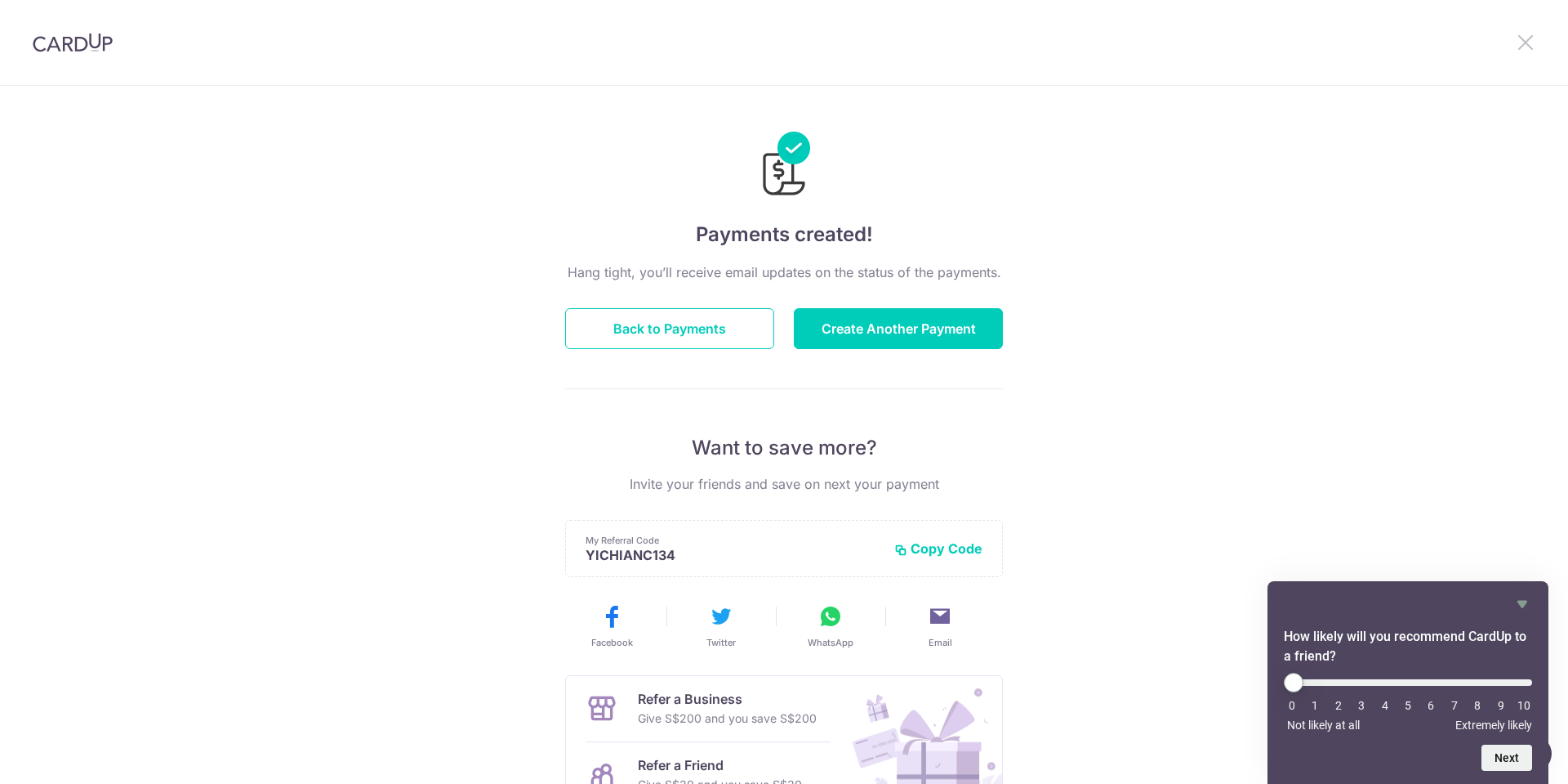
click at [1524, 46] on icon at bounding box center [1525, 41] width 19 height 20
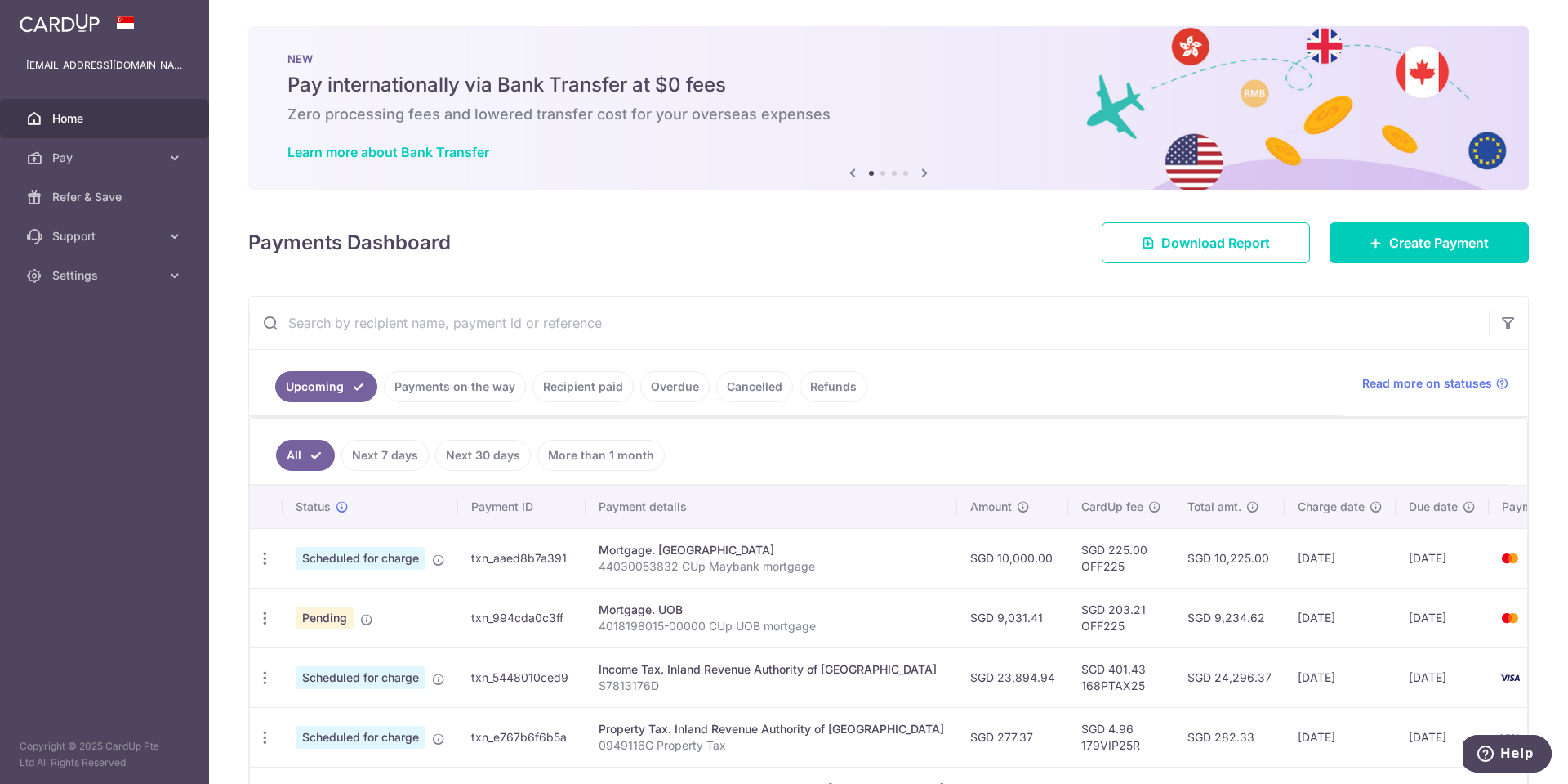
scroll to position [245, 0]
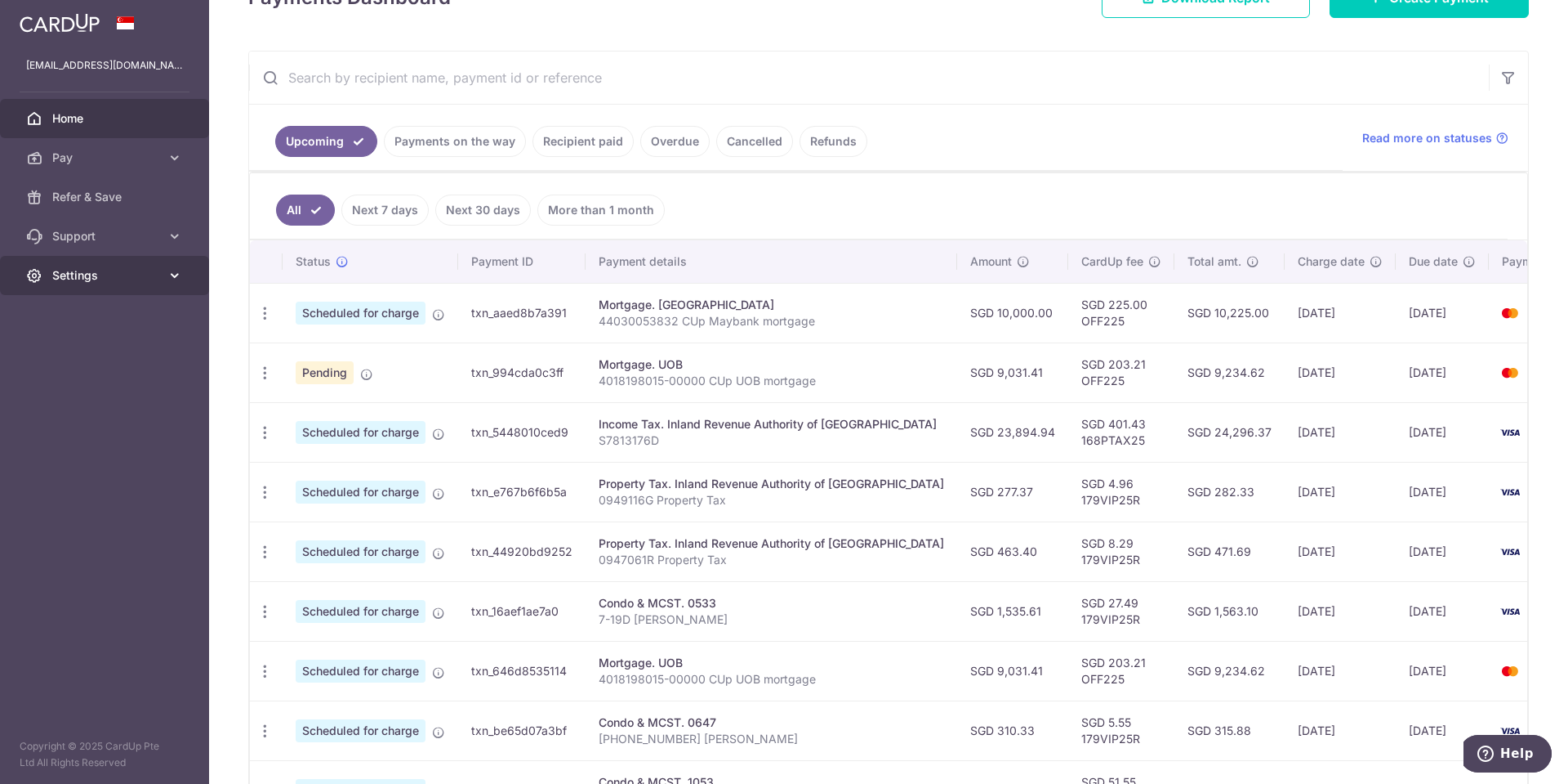
click at [76, 271] on span "Settings" at bounding box center [106, 275] width 108 height 16
click at [89, 355] on span "Logout" at bounding box center [106, 353] width 108 height 16
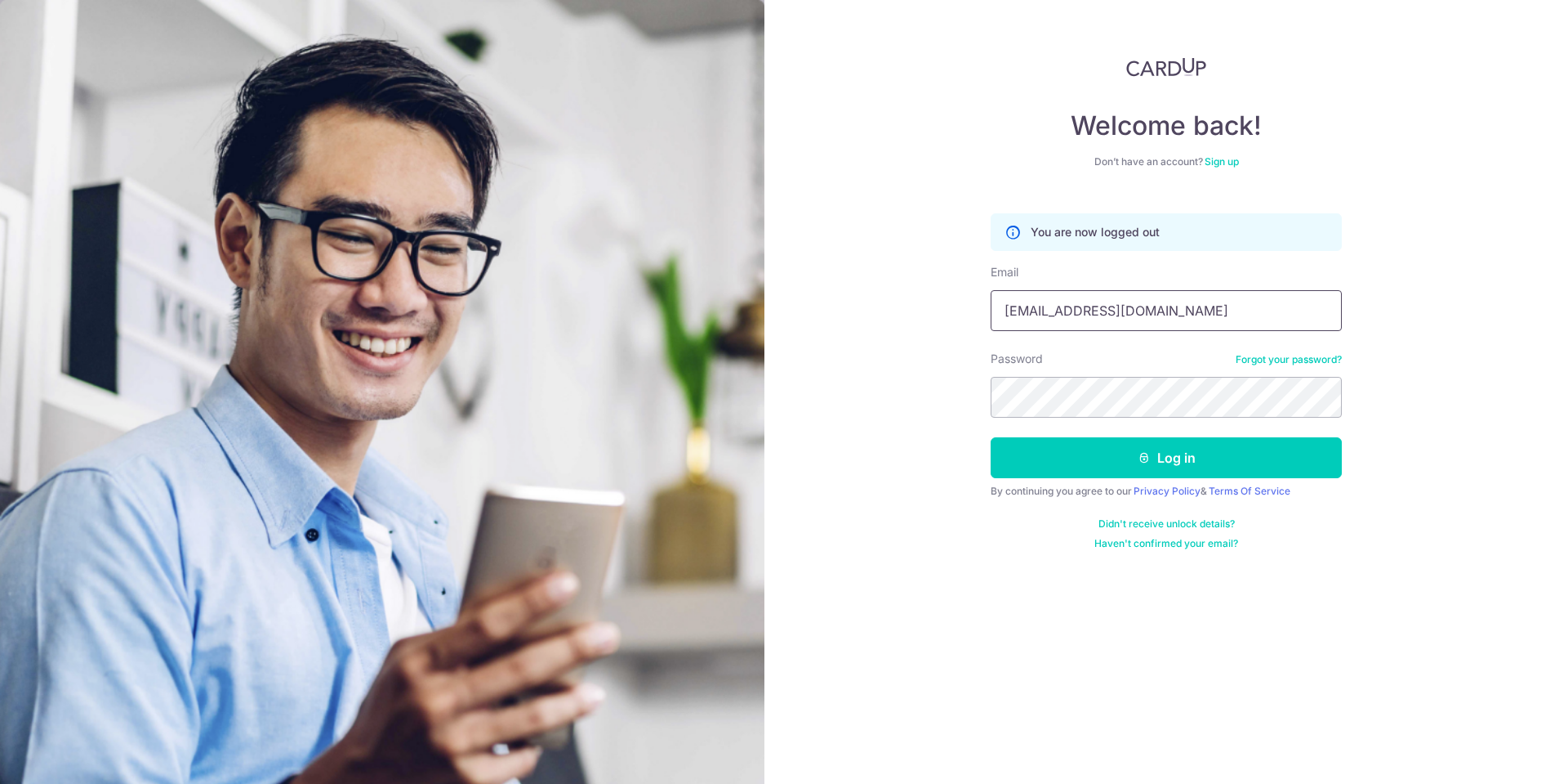
click at [1124, 313] on input "yi1606@yahoo.com" at bounding box center [1165, 310] width 351 height 41
type input "[EMAIL_ADDRESS][PERSON_NAME][PERSON_NAME][DOMAIN_NAME]"
click at [1118, 470] on button "Log in" at bounding box center [1165, 458] width 351 height 41
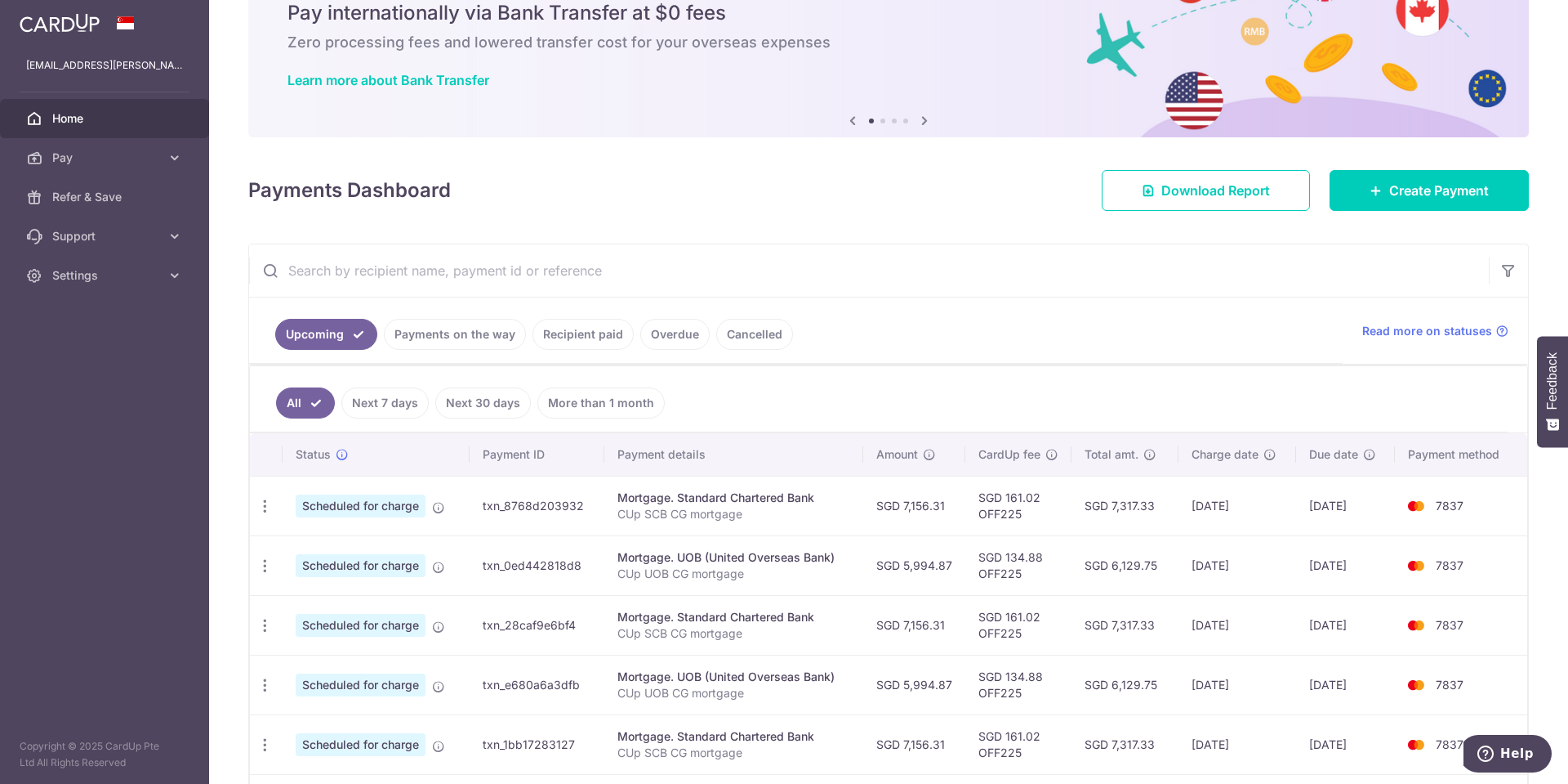
scroll to position [164, 0]
